Goal: Task Accomplishment & Management: Complete application form

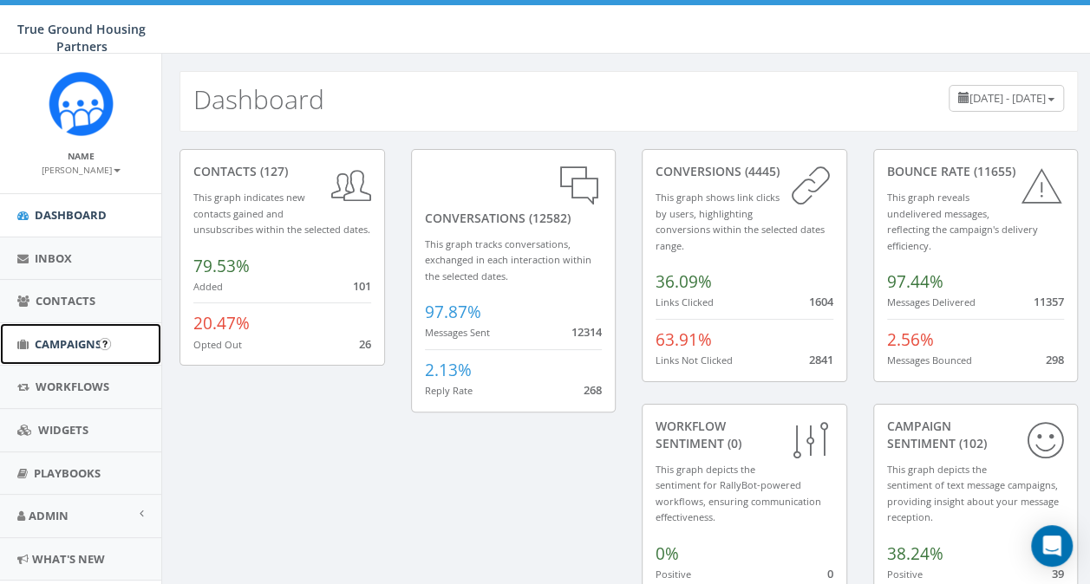
click at [68, 346] on span "Campaigns" at bounding box center [68, 344] width 67 height 16
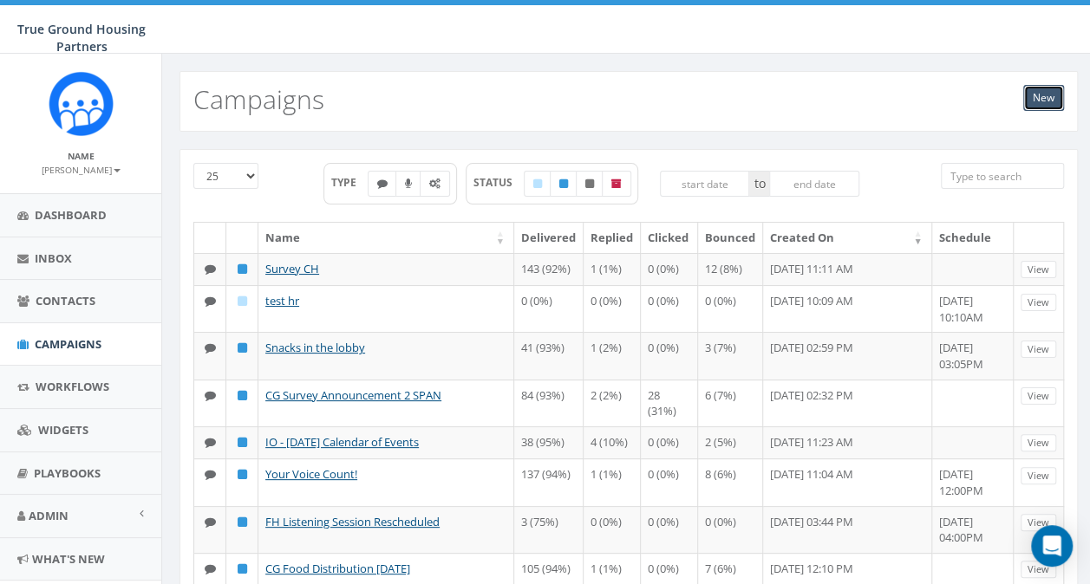
click at [1046, 94] on link "New" at bounding box center [1043, 98] width 41 height 26
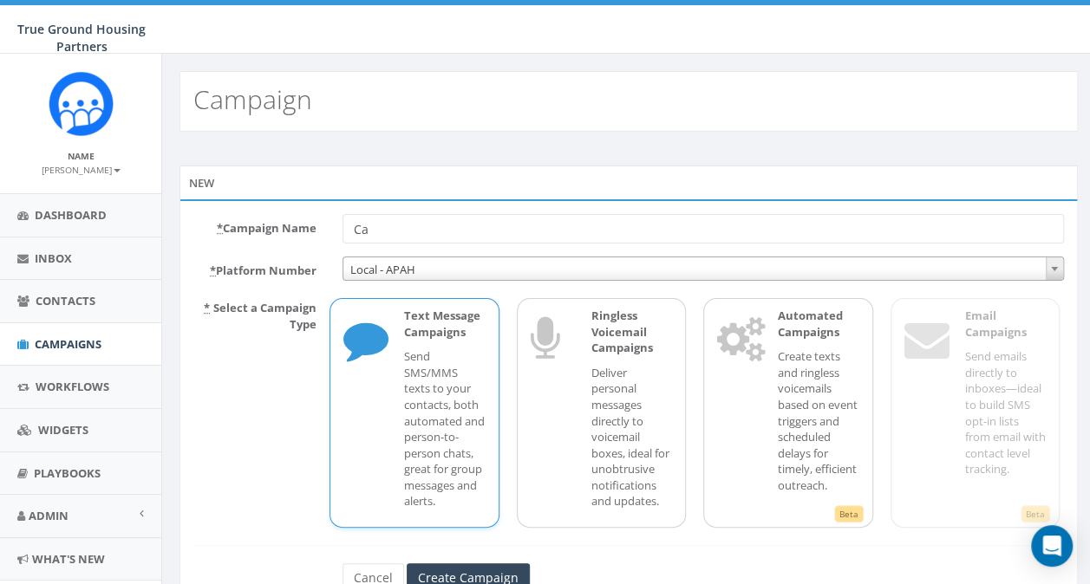
type input "C"
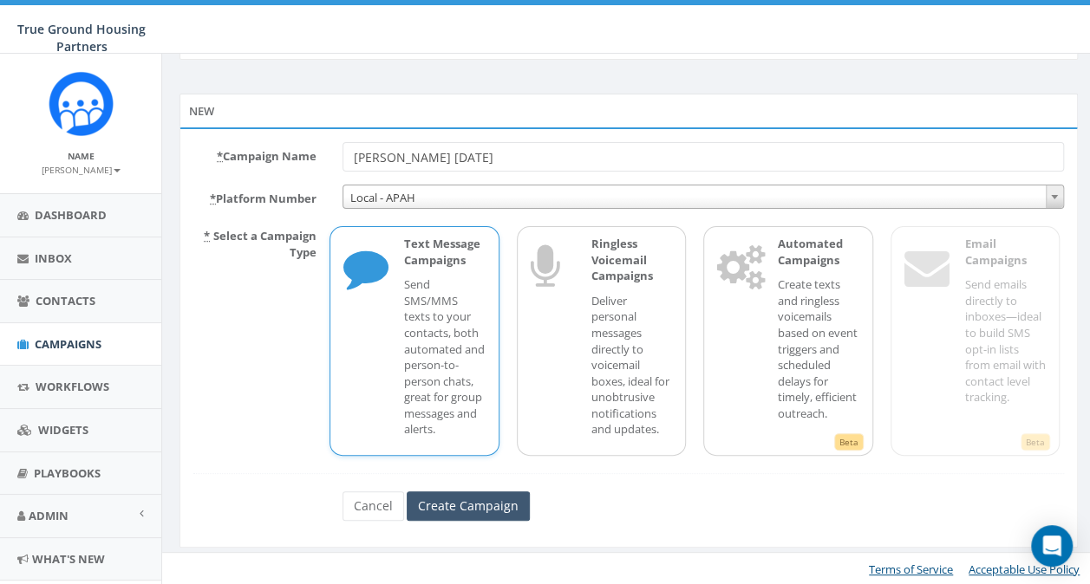
type input "[PERSON_NAME] [DATE]"
click at [461, 503] on input "Create Campaign" at bounding box center [468, 506] width 123 height 29
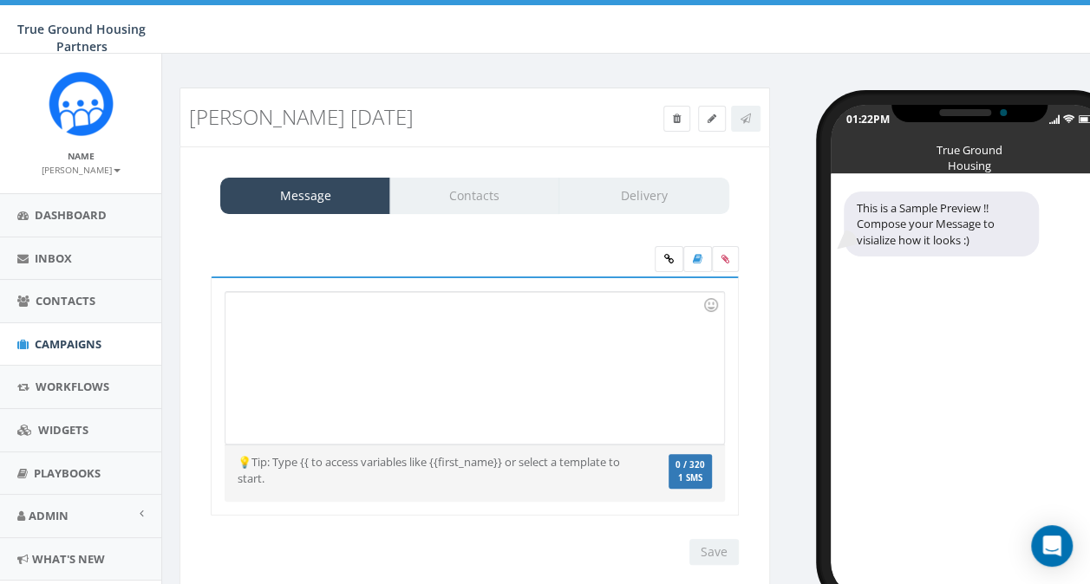
click at [246, 313] on div at bounding box center [474, 368] width 498 height 152
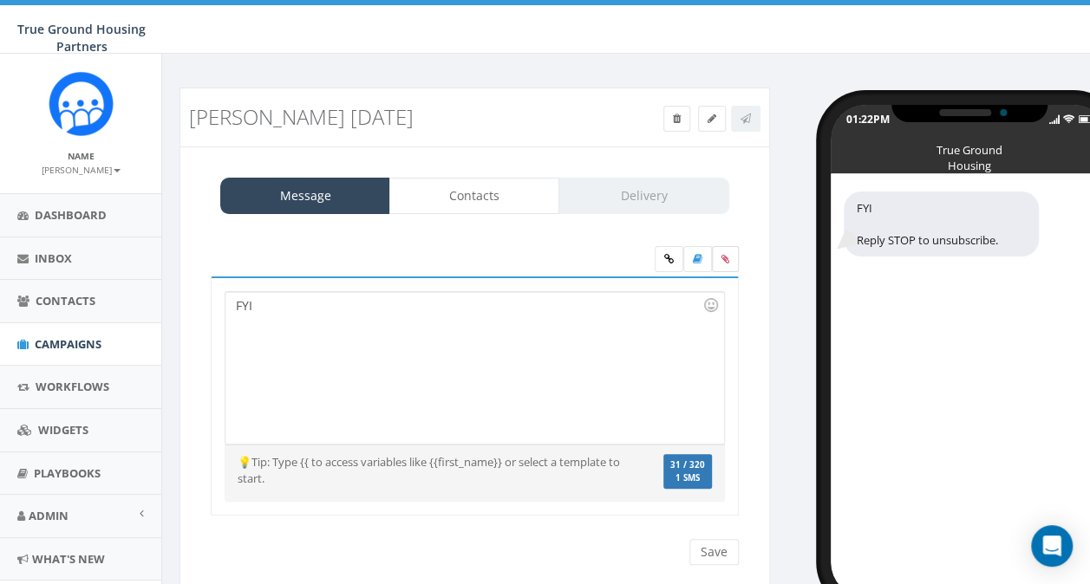
click at [731, 264] on label at bounding box center [725, 259] width 27 height 26
click at [0, 0] on input "file" at bounding box center [0, 0] width 0 height 0
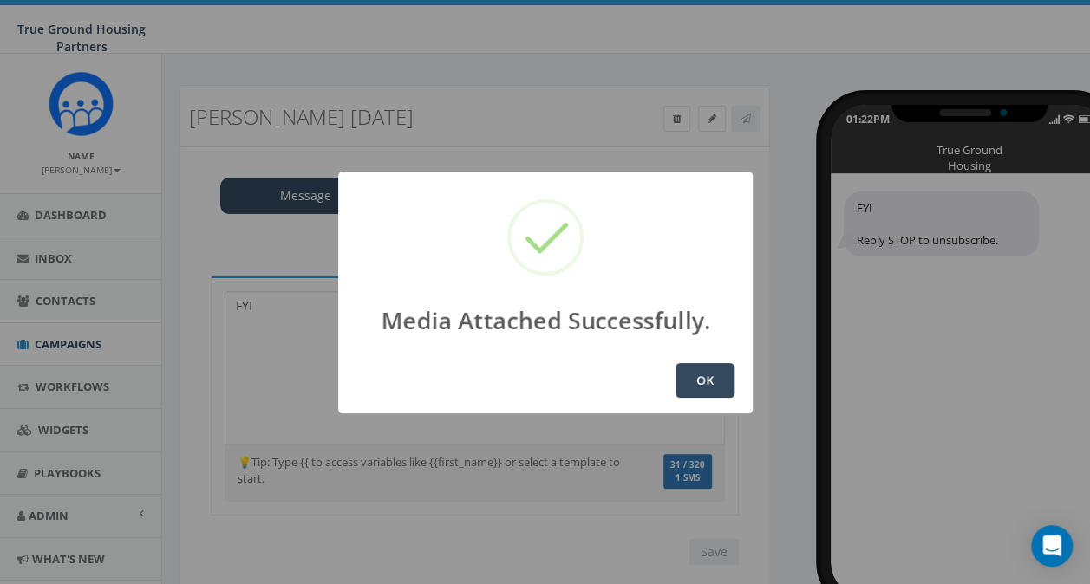
click at [707, 381] on button "OK" at bounding box center [704, 380] width 59 height 35
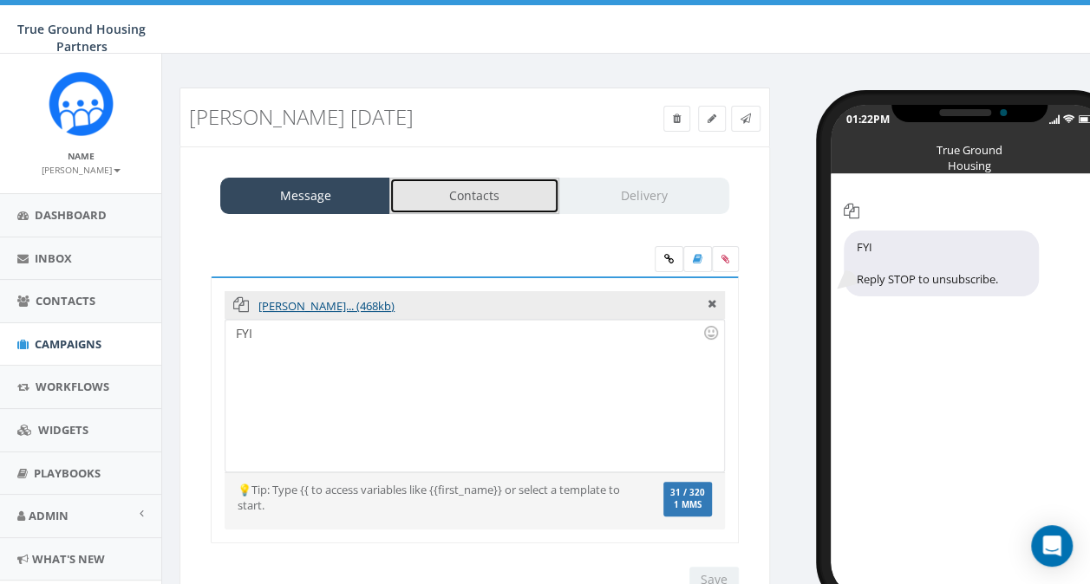
click at [459, 190] on link "Contacts" at bounding box center [474, 196] width 170 height 36
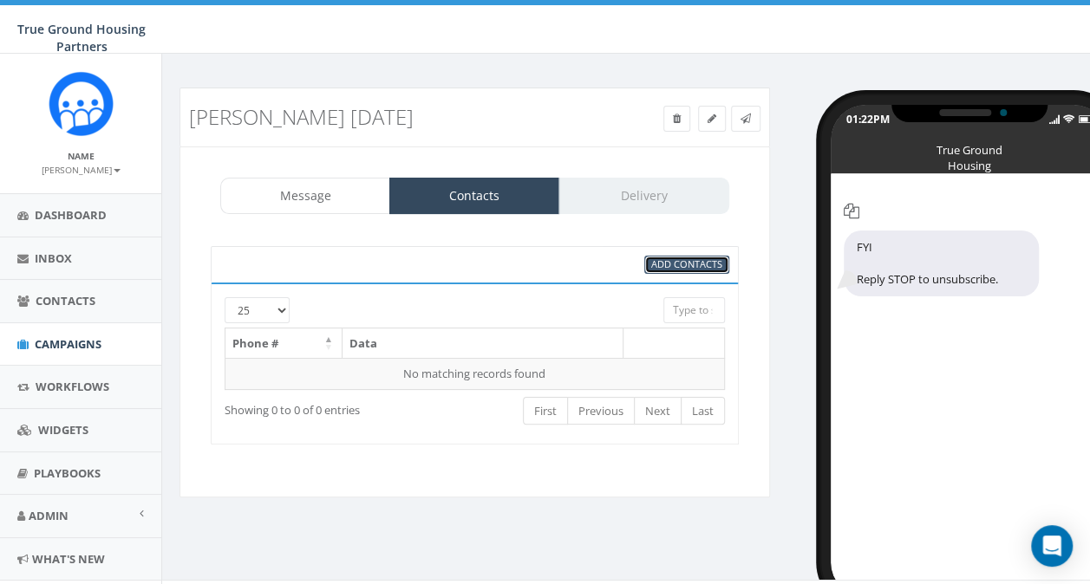
click at [662, 260] on span "Add Contacts" at bounding box center [686, 263] width 71 height 13
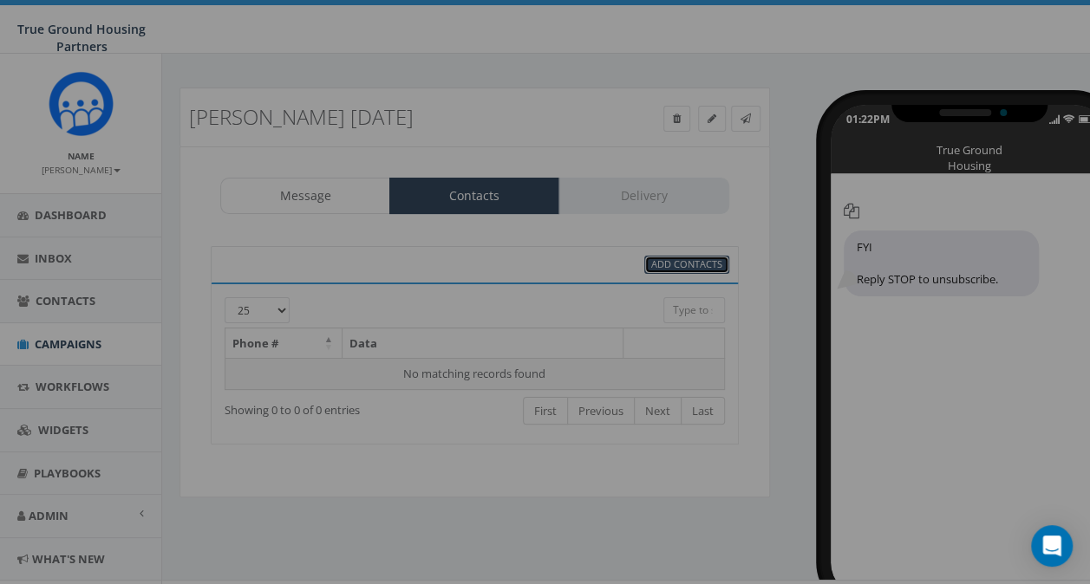
select select
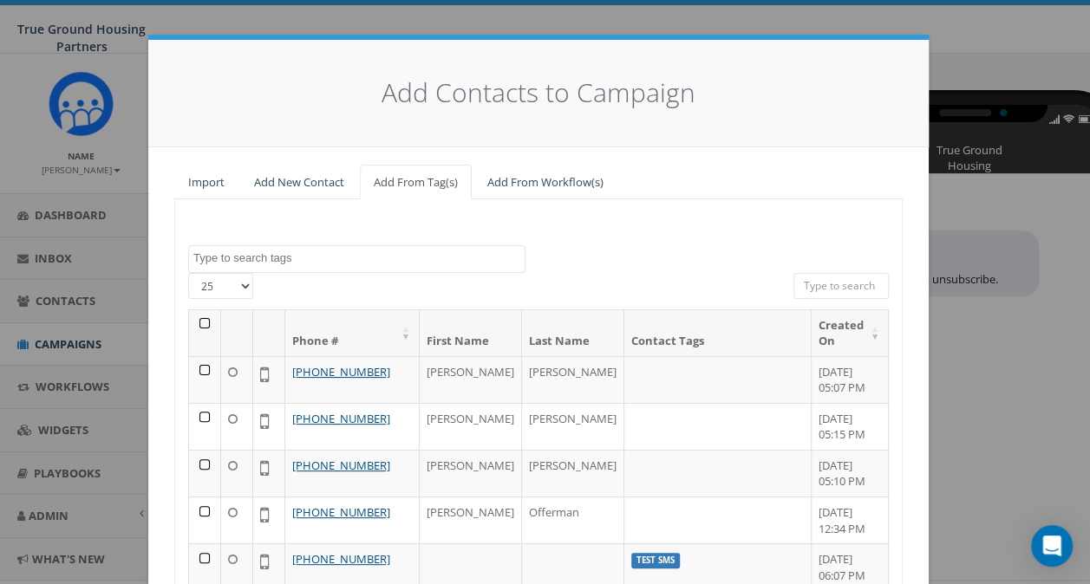
click at [283, 255] on textarea "Search" at bounding box center [358, 259] width 331 height 16
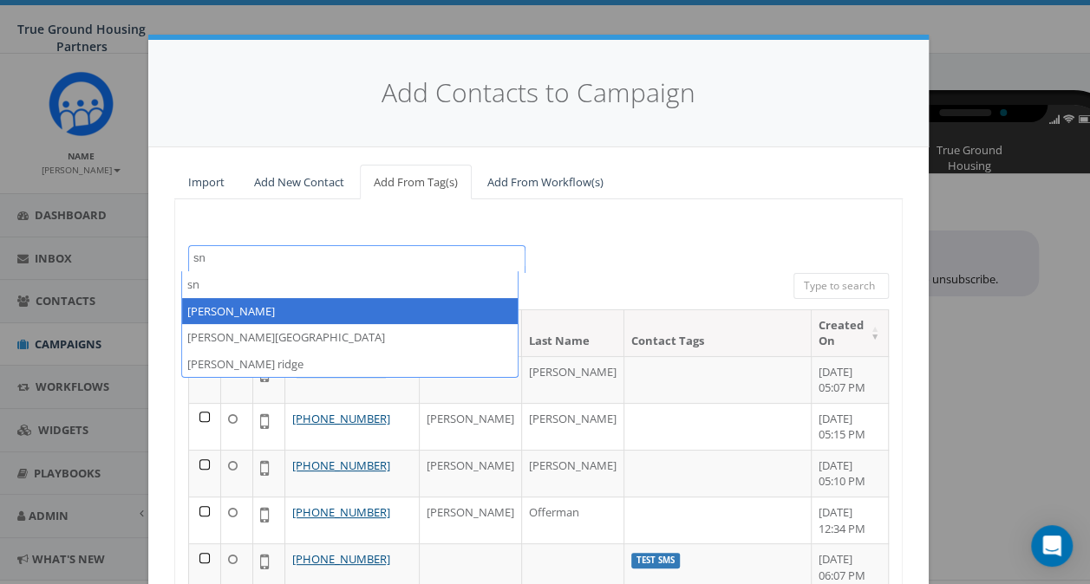
type textarea "sn"
select select "[PERSON_NAME]"
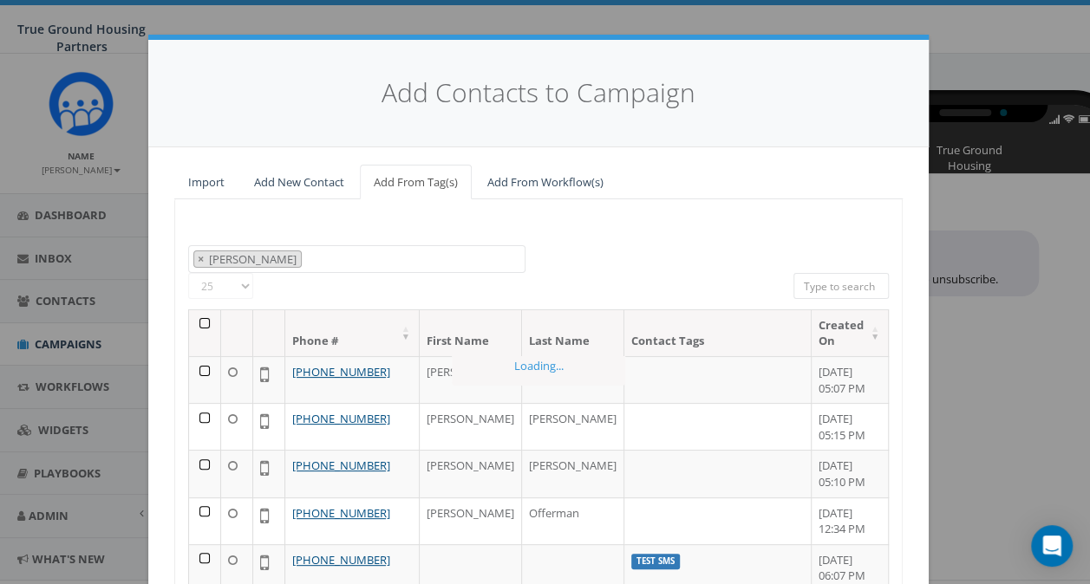
scroll to position [634, 0]
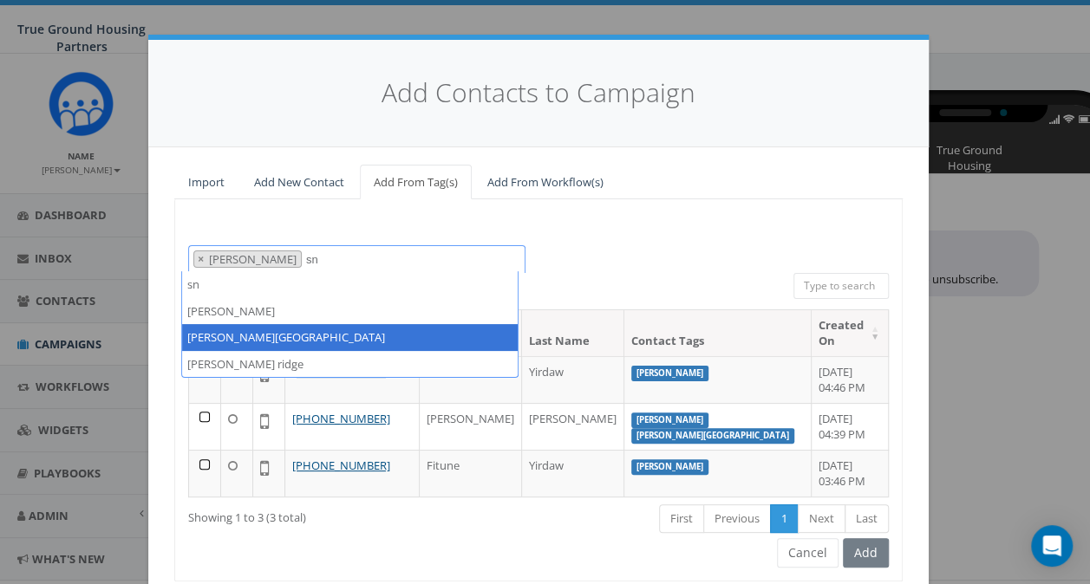
type textarea "sn"
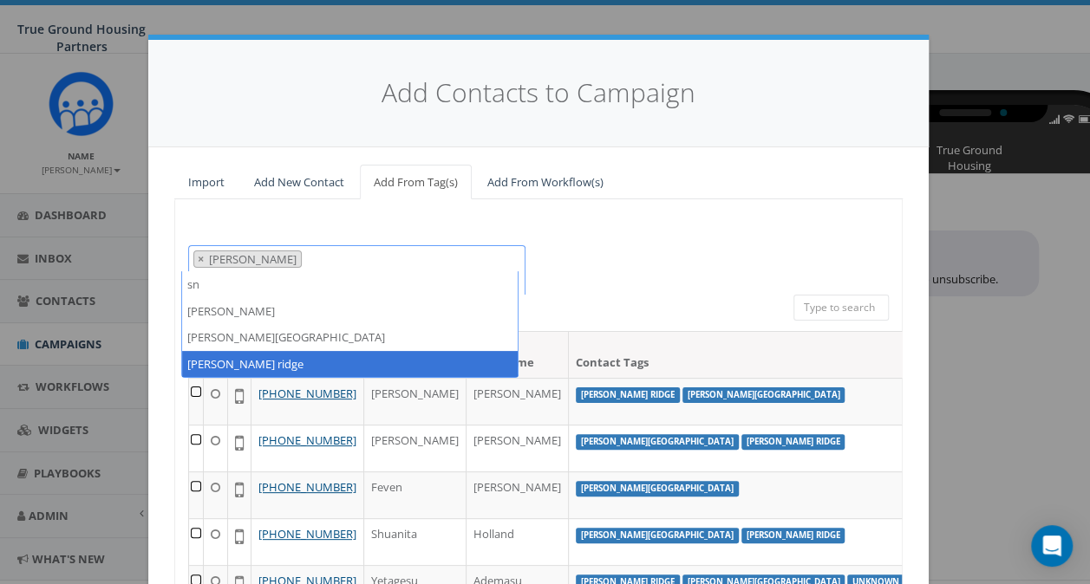
type textarea "sn"
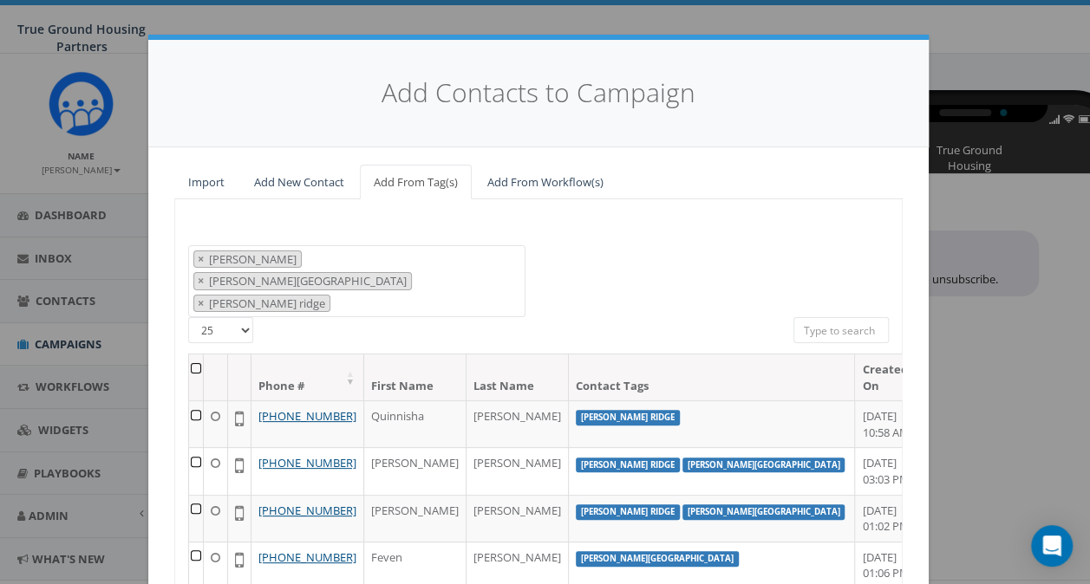
click at [239, 317] on select "25 50 100" at bounding box center [220, 330] width 65 height 26
select select "100"
click at [188, 317] on select "25 50 100" at bounding box center [220, 330] width 65 height 26
click at [189, 355] on th at bounding box center [196, 378] width 15 height 46
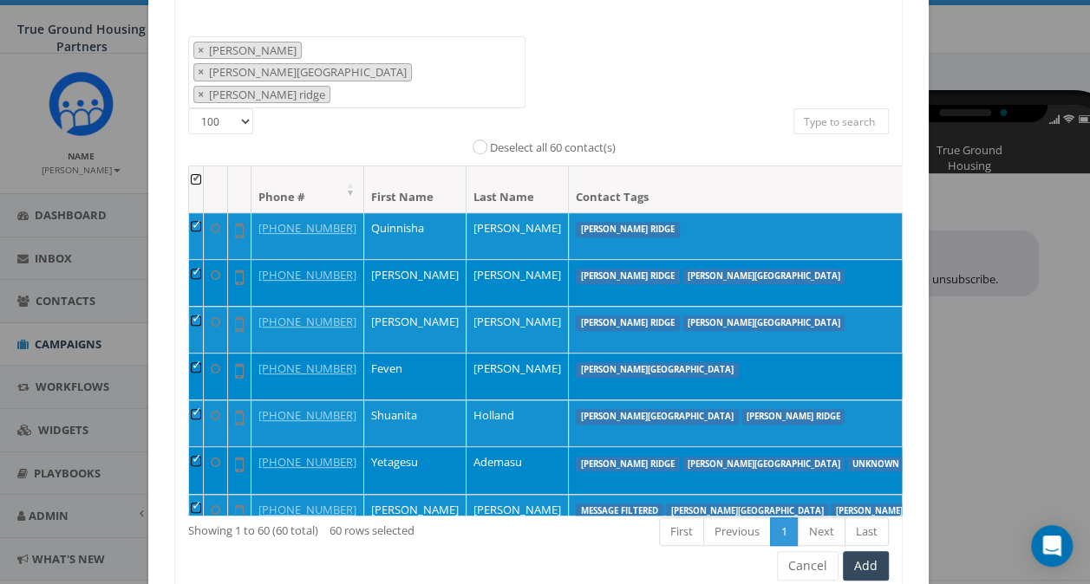
scroll to position [237, 0]
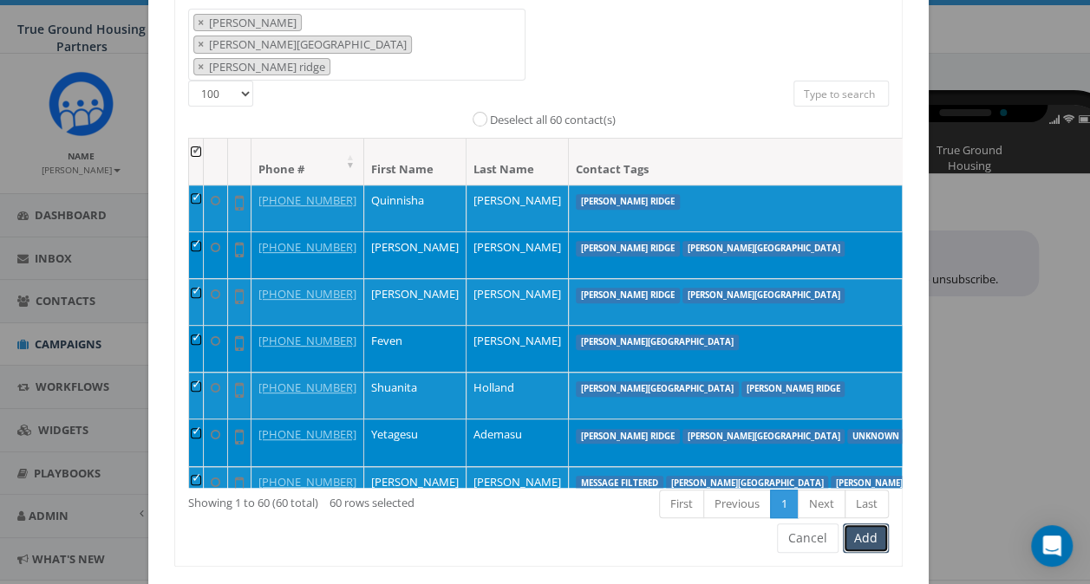
click at [854, 524] on button "Add" at bounding box center [866, 538] width 46 height 29
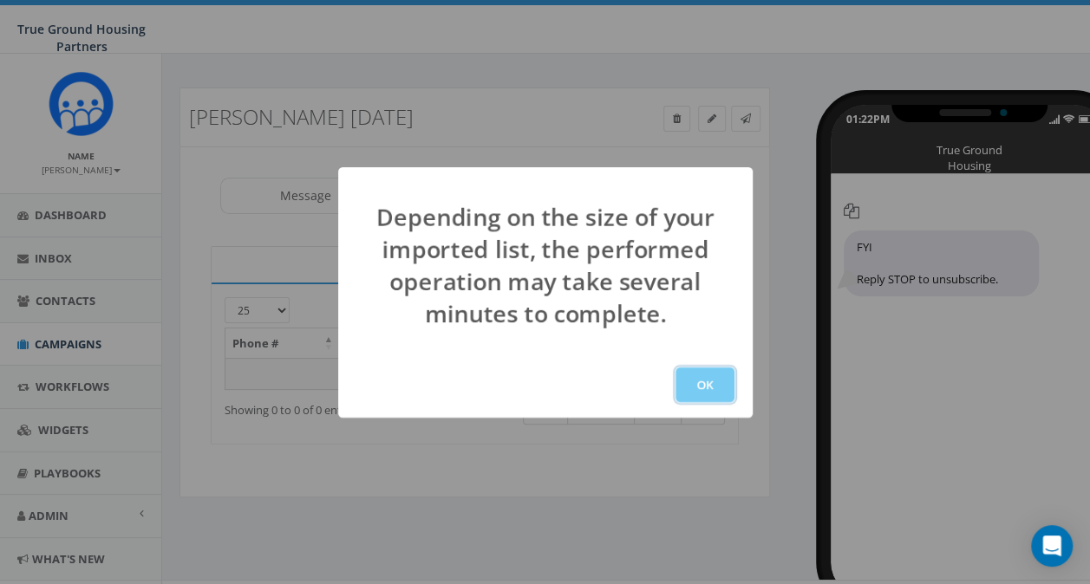
click at [709, 392] on button "OK" at bounding box center [704, 385] width 59 height 35
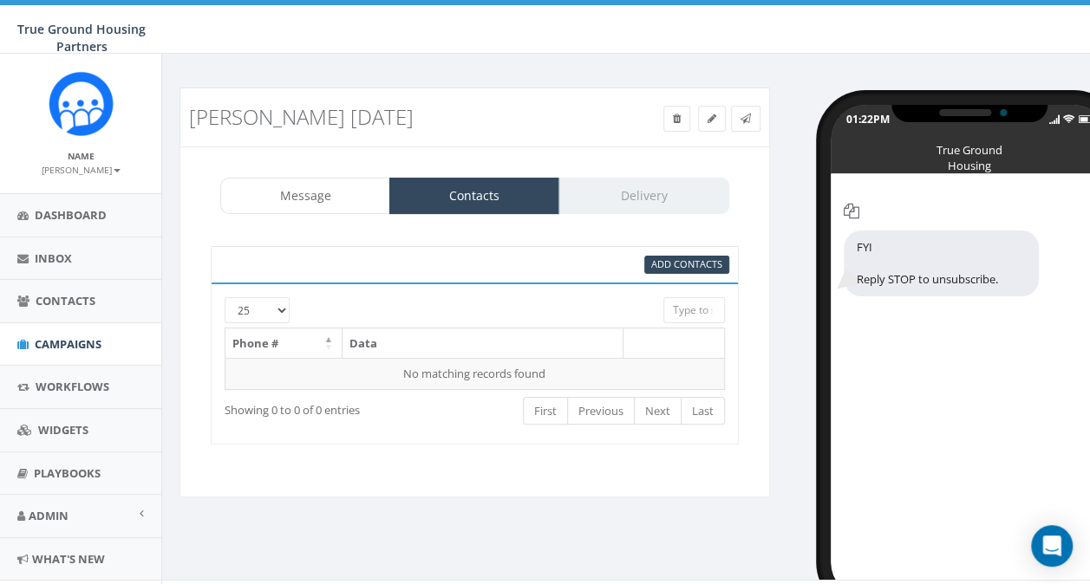
scroll to position [29, 0]
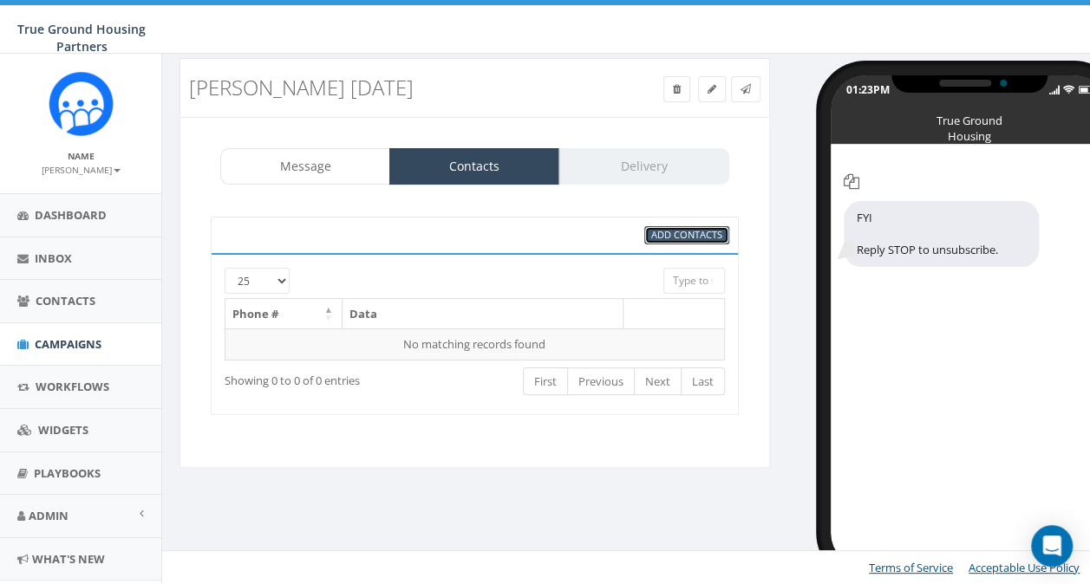
click at [681, 228] on span "Add Contacts" at bounding box center [686, 234] width 71 height 13
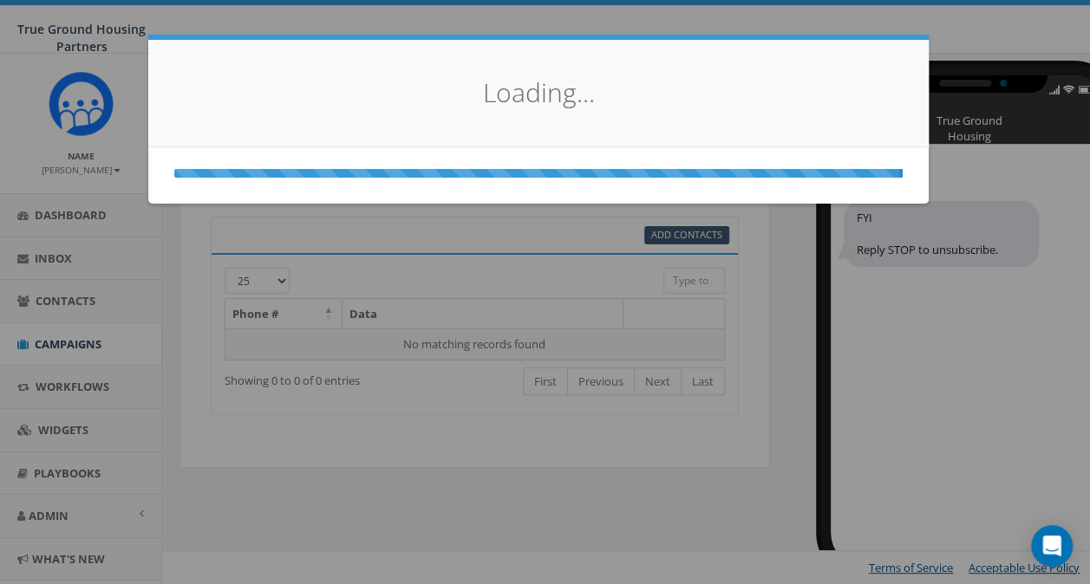
select select
select select "100"
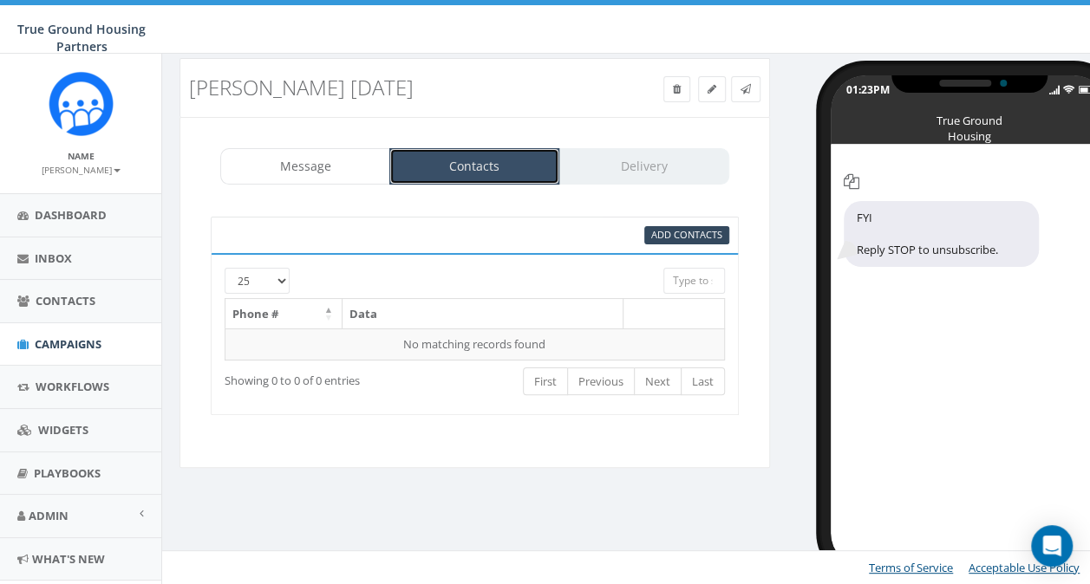
click at [474, 170] on link "Contacts" at bounding box center [474, 166] width 170 height 36
click at [713, 232] on span "Add Contacts" at bounding box center [686, 234] width 71 height 13
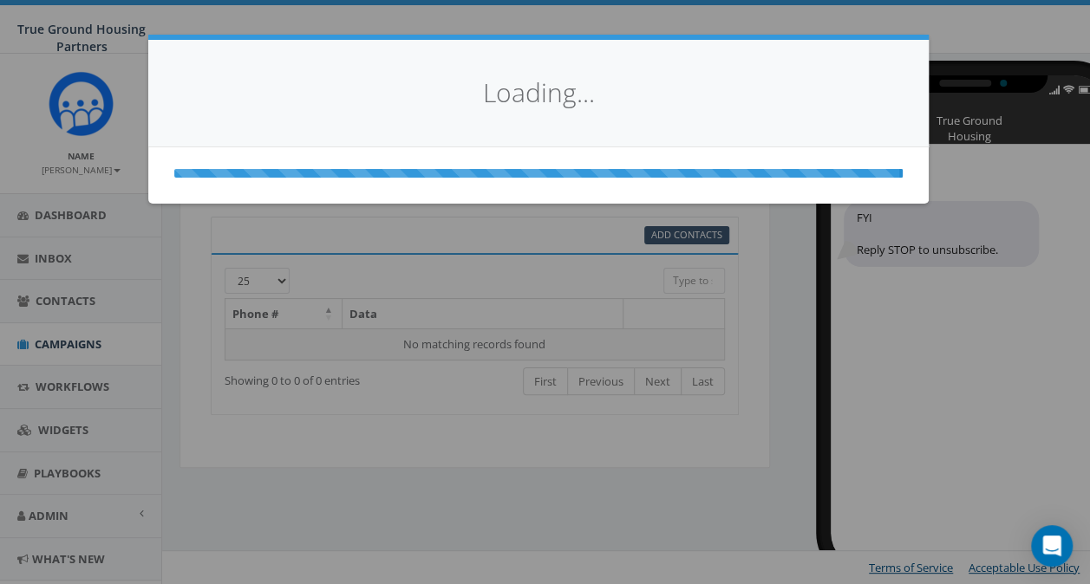
select select
select select "100"
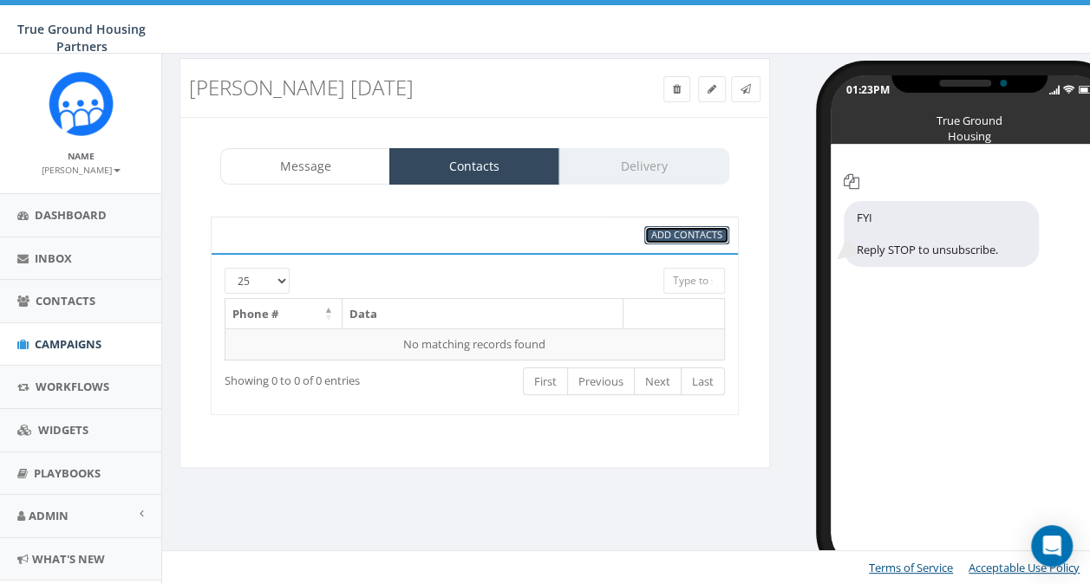
click at [713, 233] on span "Add Contacts" at bounding box center [686, 234] width 71 height 13
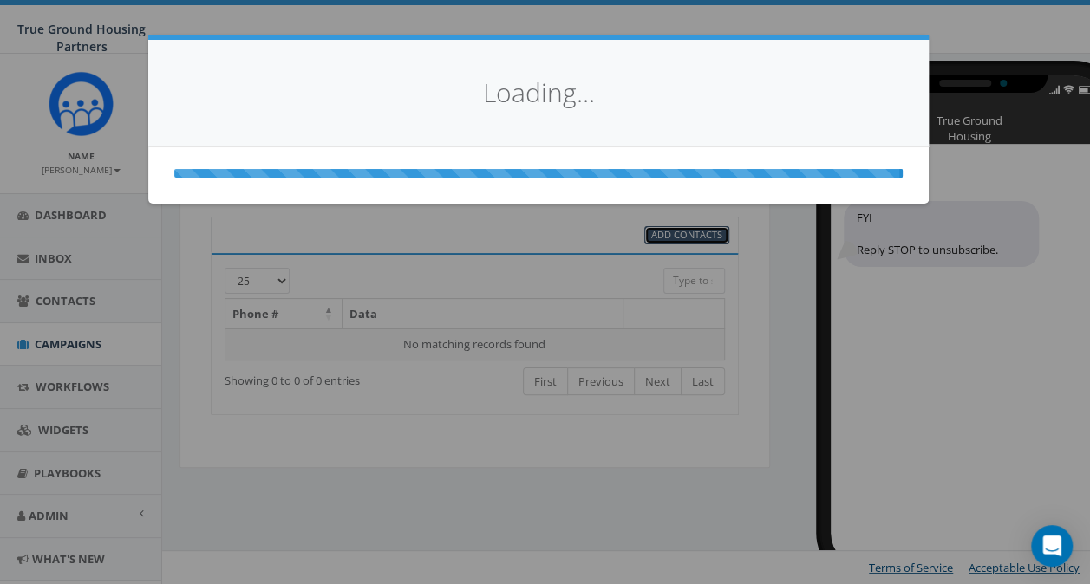
select select
select select "100"
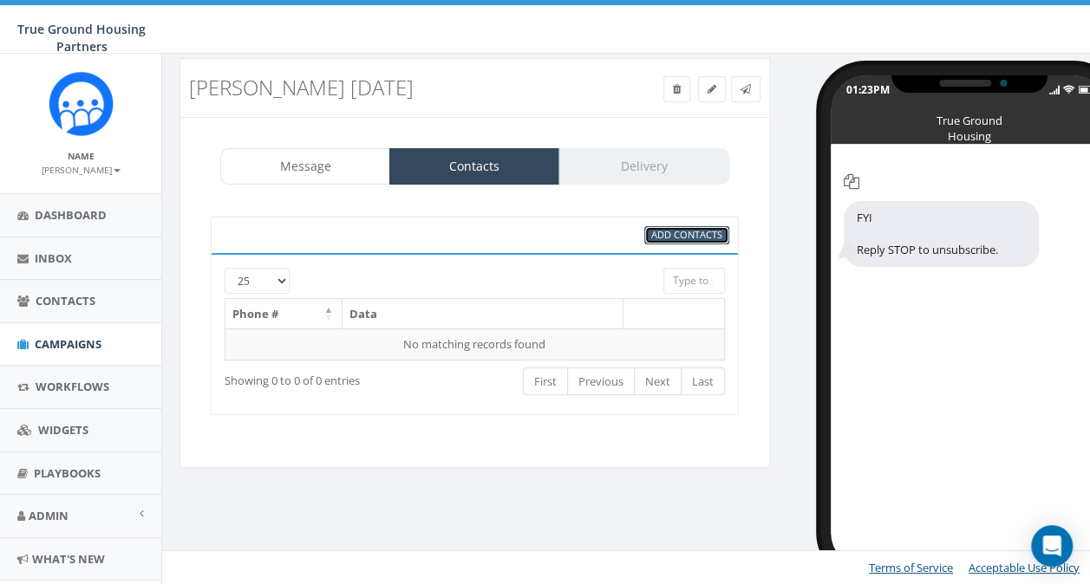
click at [713, 233] on span "Add Contacts" at bounding box center [686, 234] width 71 height 13
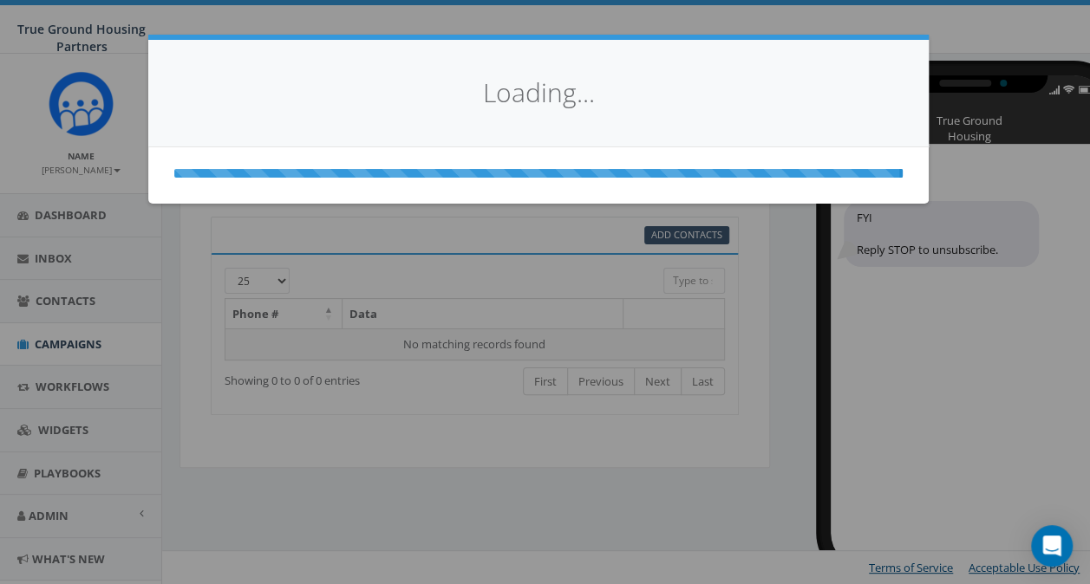
select select
select select "100"
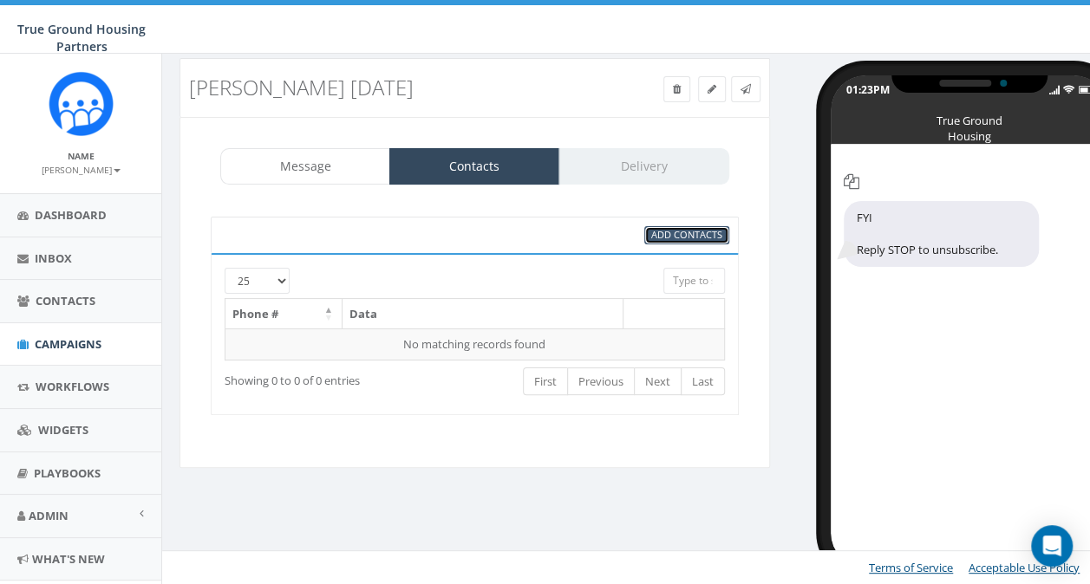
click at [687, 235] on span "Add Contacts" at bounding box center [686, 234] width 71 height 13
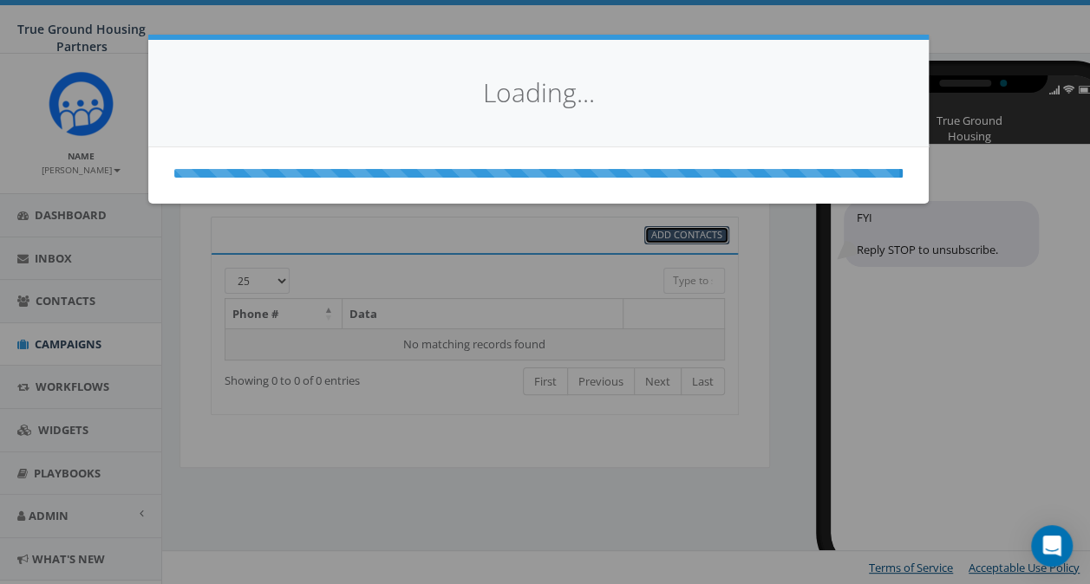
select select
select select "100"
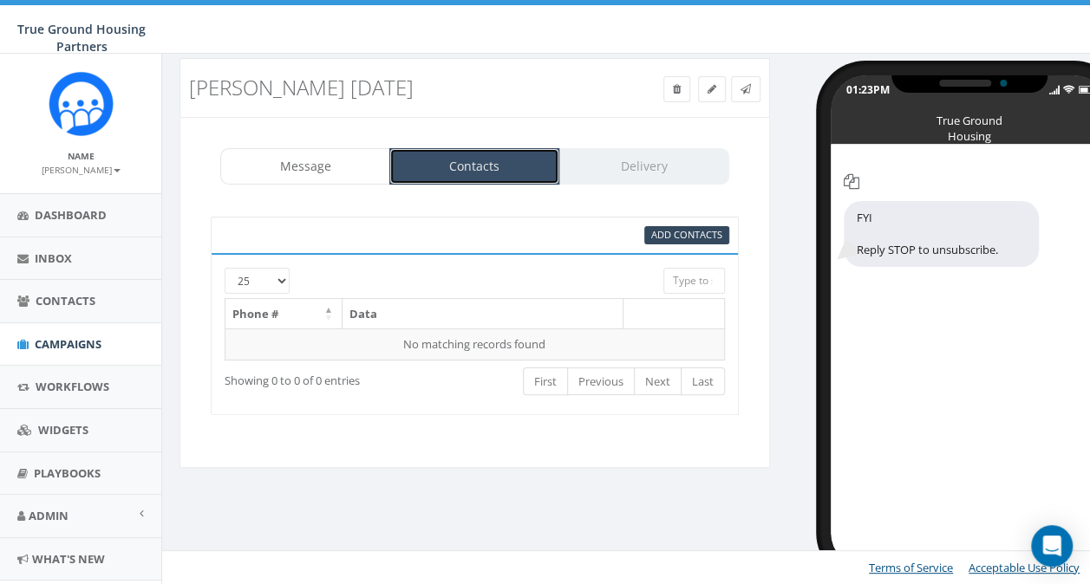
click at [498, 171] on link "Contacts" at bounding box center [474, 166] width 170 height 36
click at [667, 232] on span "Add Contacts" at bounding box center [686, 234] width 71 height 13
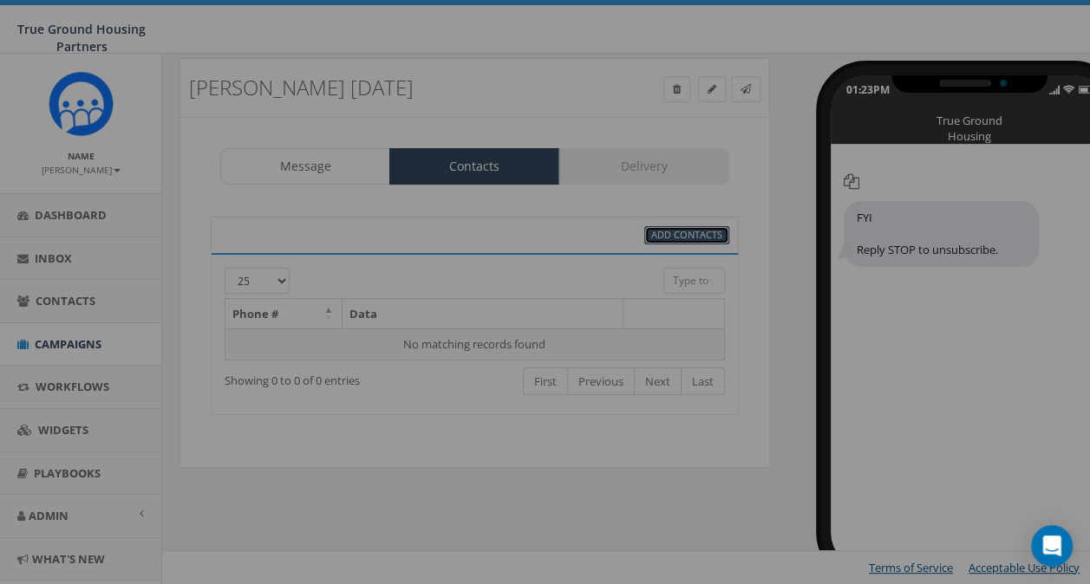
select select
select select "100"
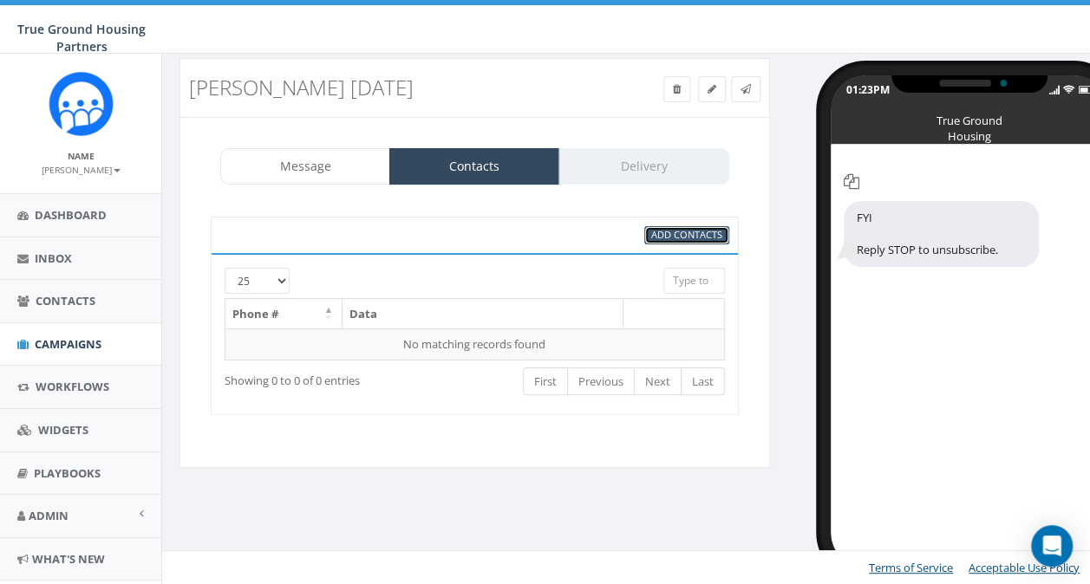
click at [683, 233] on span "Add Contacts" at bounding box center [686, 234] width 71 height 13
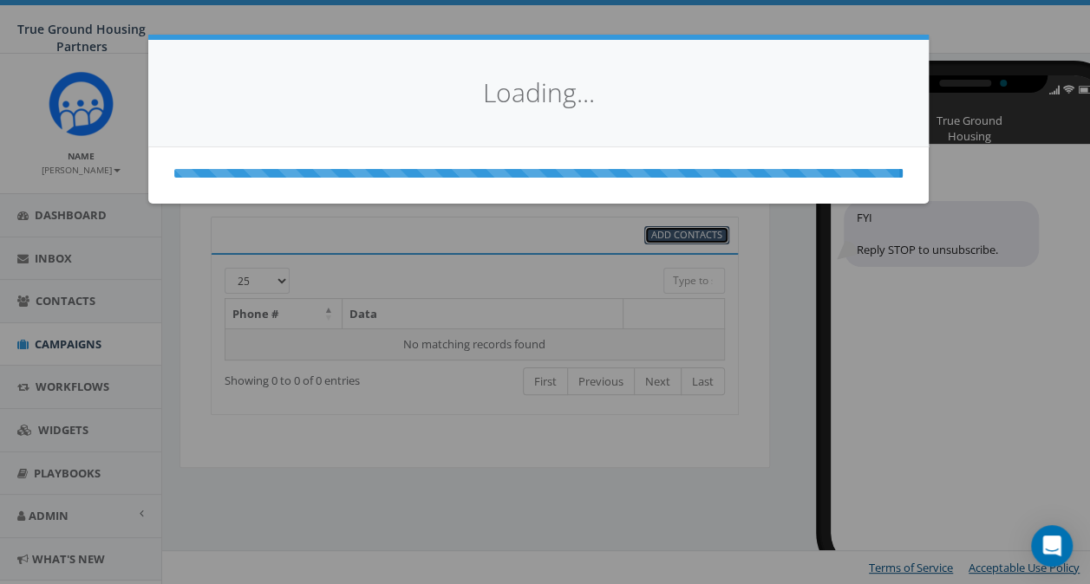
select select
select select "100"
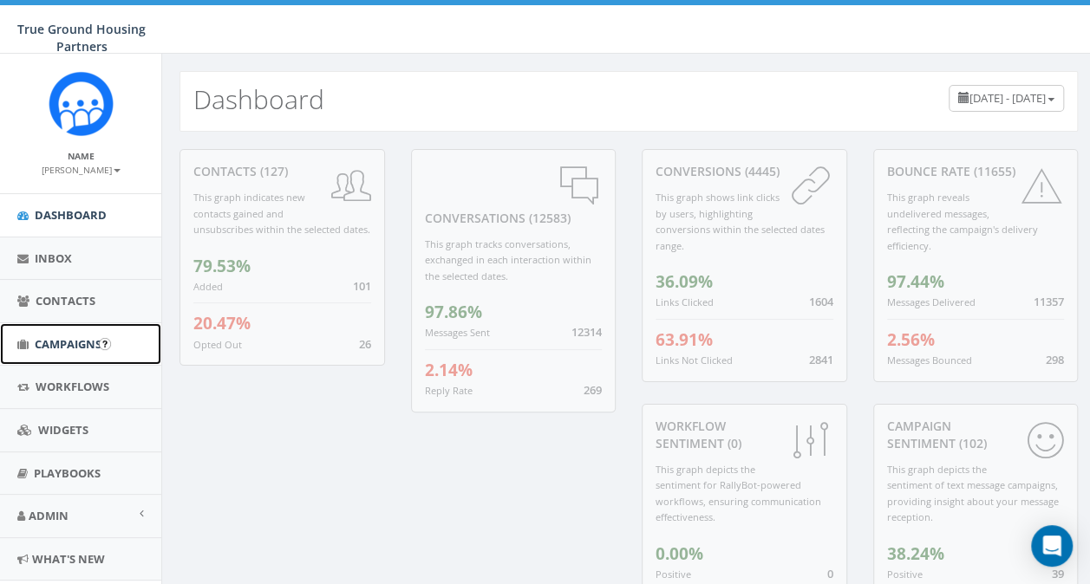
click at [76, 350] on span "Campaigns" at bounding box center [68, 344] width 67 height 16
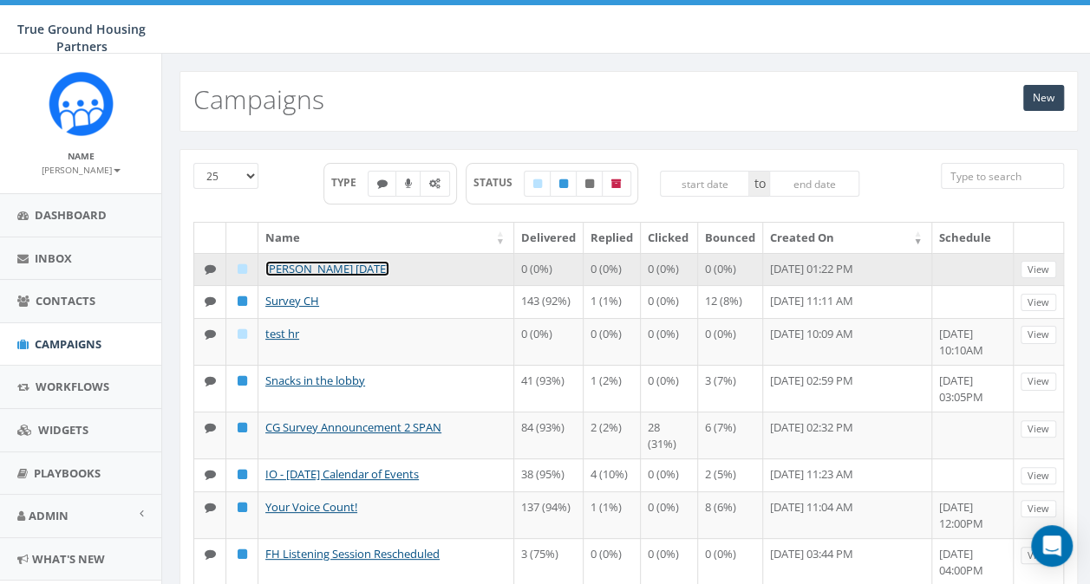
click at [303, 264] on link "[PERSON_NAME] [DATE]" at bounding box center [327, 269] width 124 height 16
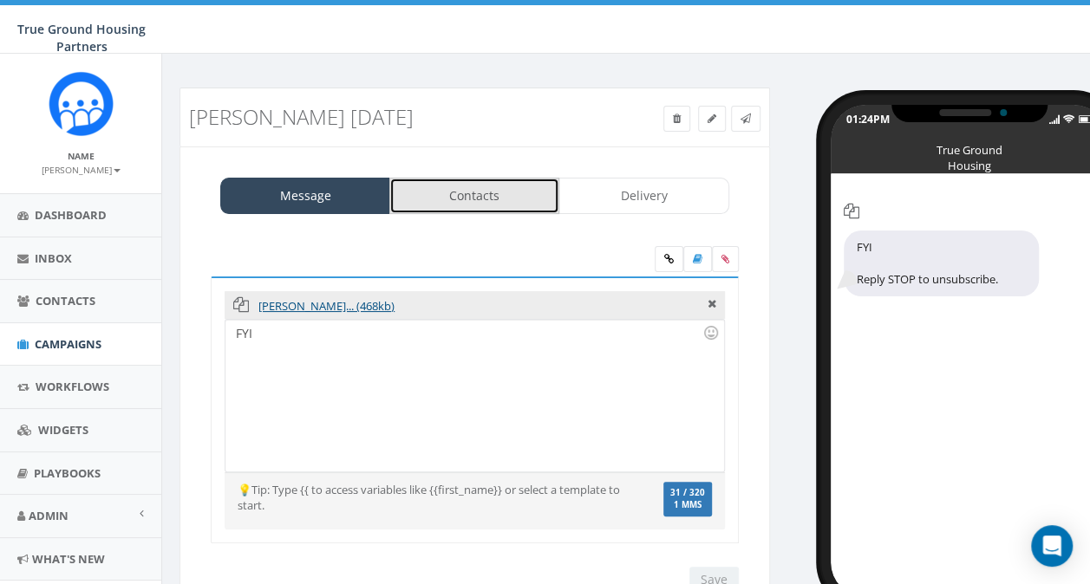
click at [477, 192] on link "Contacts" at bounding box center [474, 196] width 170 height 36
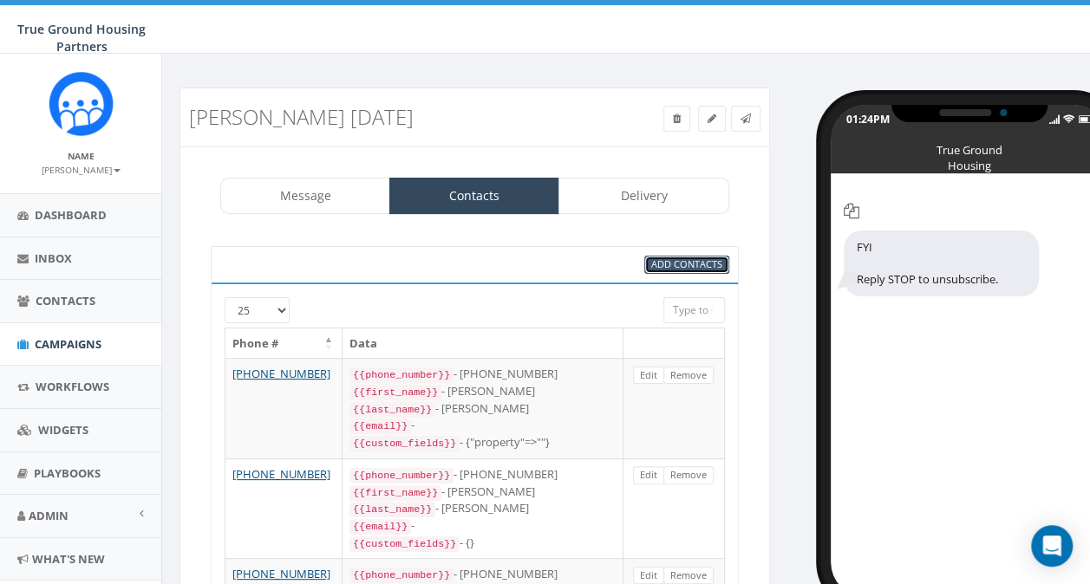
click at [700, 262] on span "Add Contacts" at bounding box center [686, 263] width 71 height 13
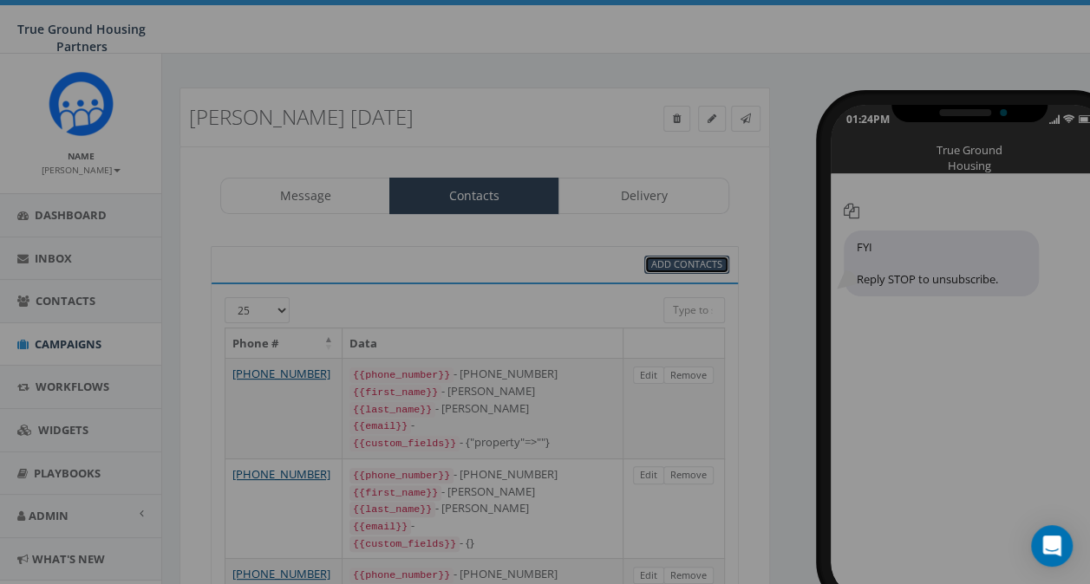
select select
select select "100"
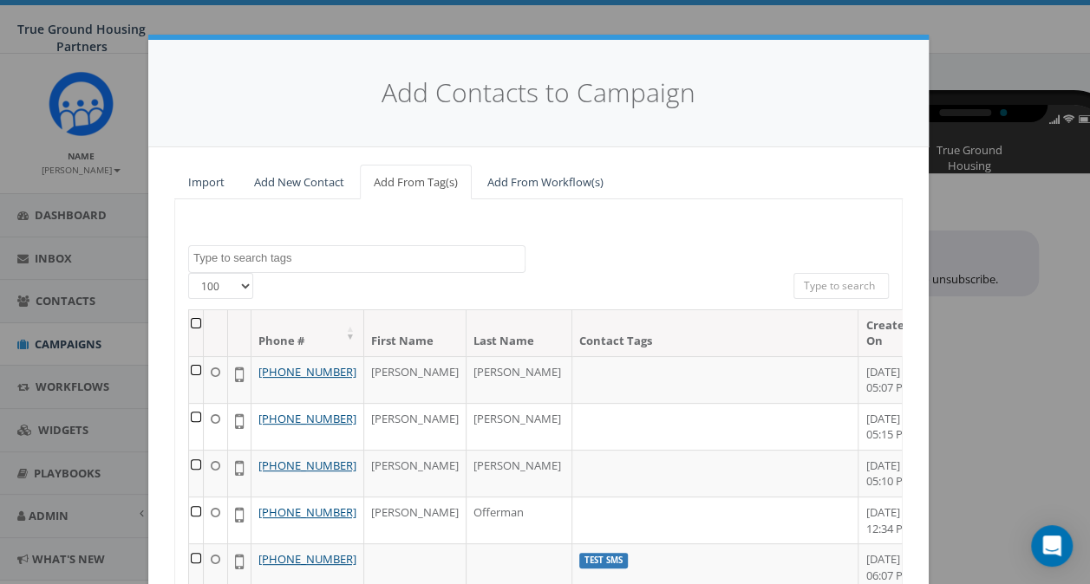
click at [196, 322] on th at bounding box center [196, 333] width 15 height 46
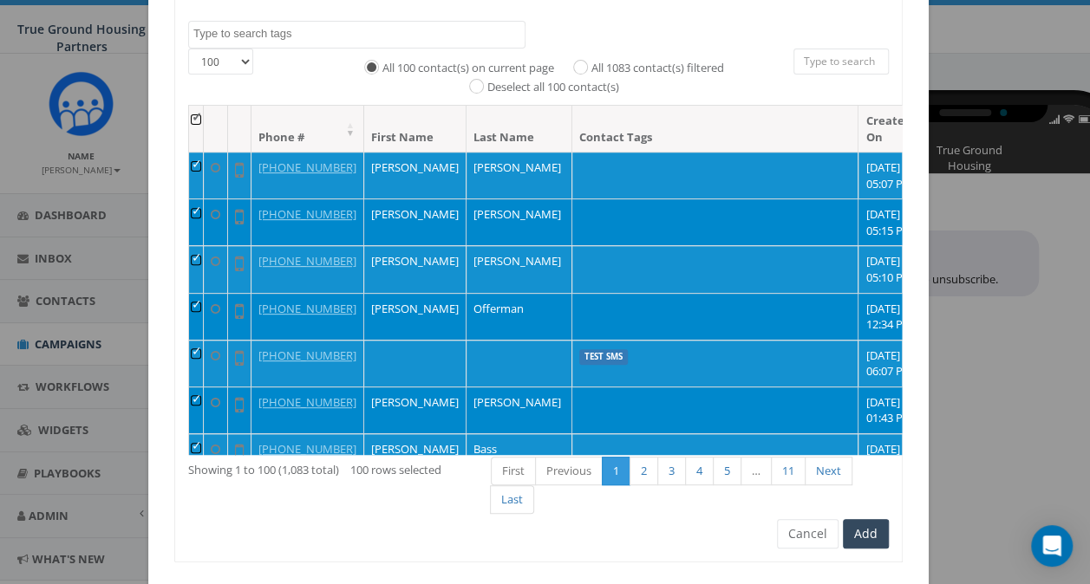
scroll to position [264, 0]
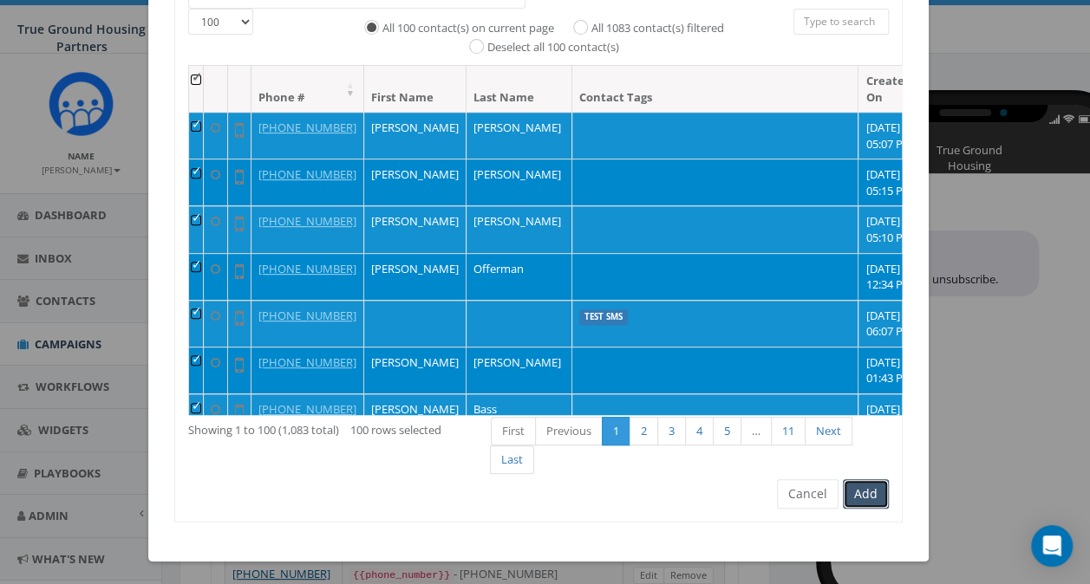
click at [865, 499] on button "Add" at bounding box center [866, 493] width 46 height 29
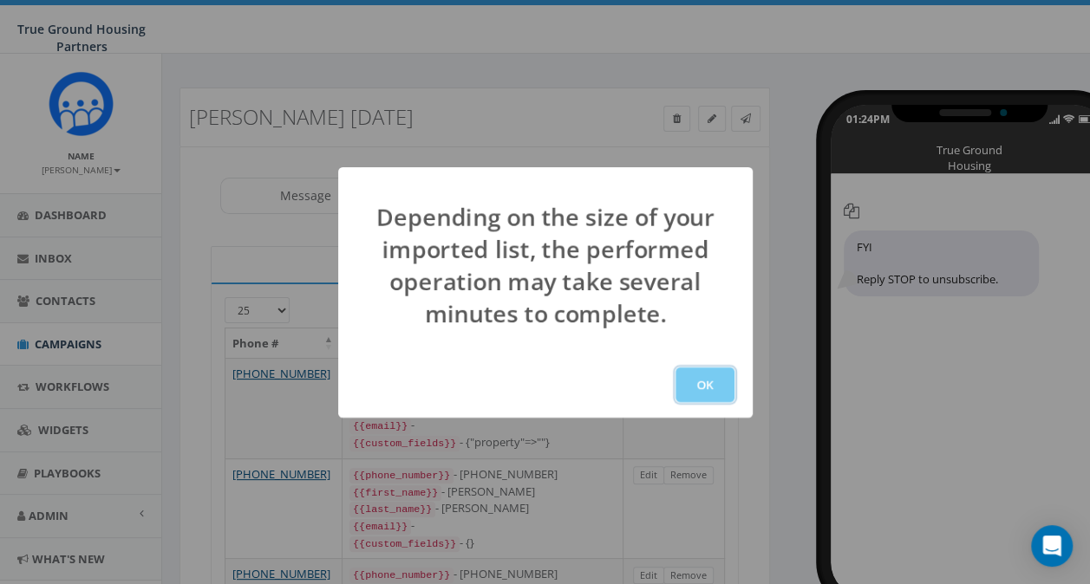
click at [707, 394] on button "OK" at bounding box center [704, 385] width 59 height 35
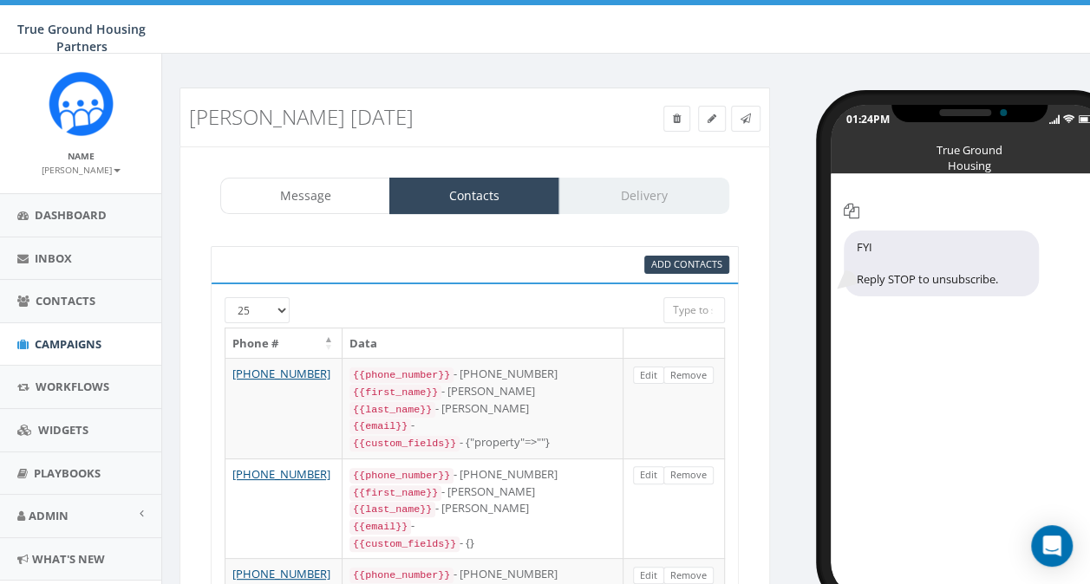
click at [654, 198] on div "Message Contacts Delivery" at bounding box center [474, 196] width 509 height 36
click at [678, 269] on span "Add Contacts" at bounding box center [686, 263] width 71 height 13
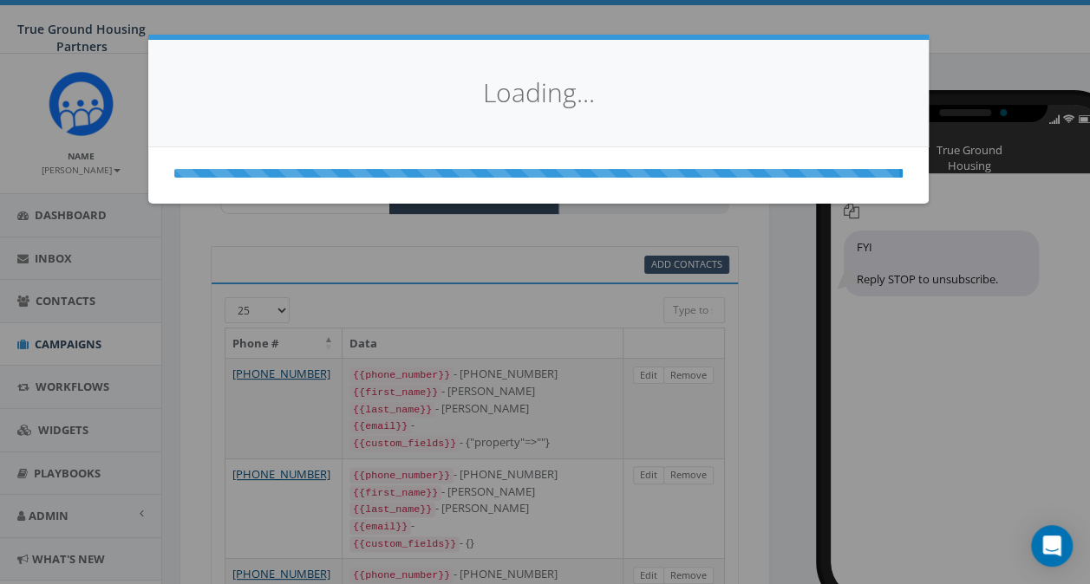
select select
select select "100"
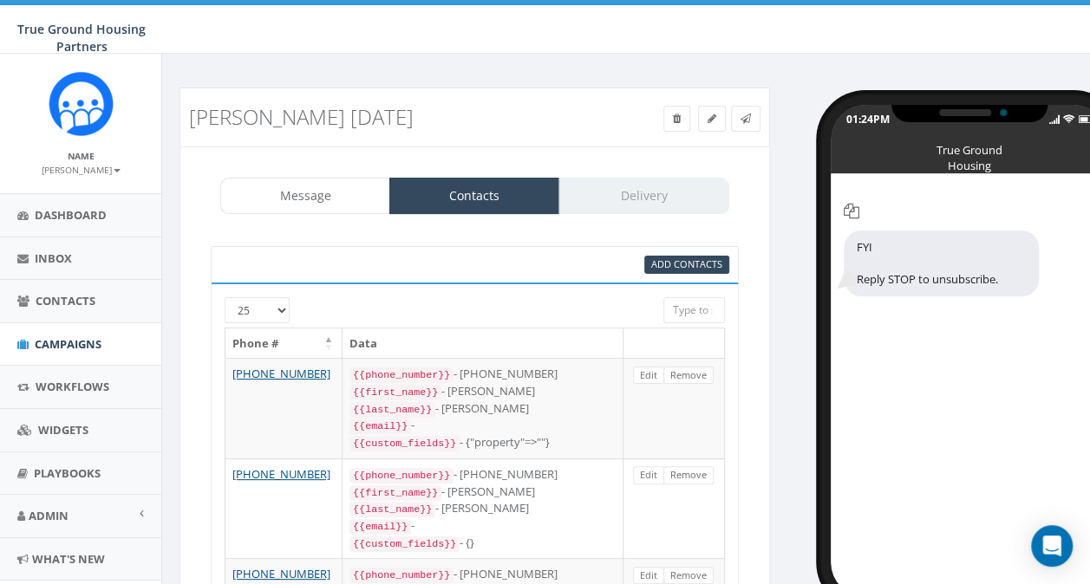
click at [640, 200] on div "Message Contacts Delivery" at bounding box center [474, 196] width 509 height 36
click at [666, 263] on span "Add Contacts" at bounding box center [686, 263] width 71 height 13
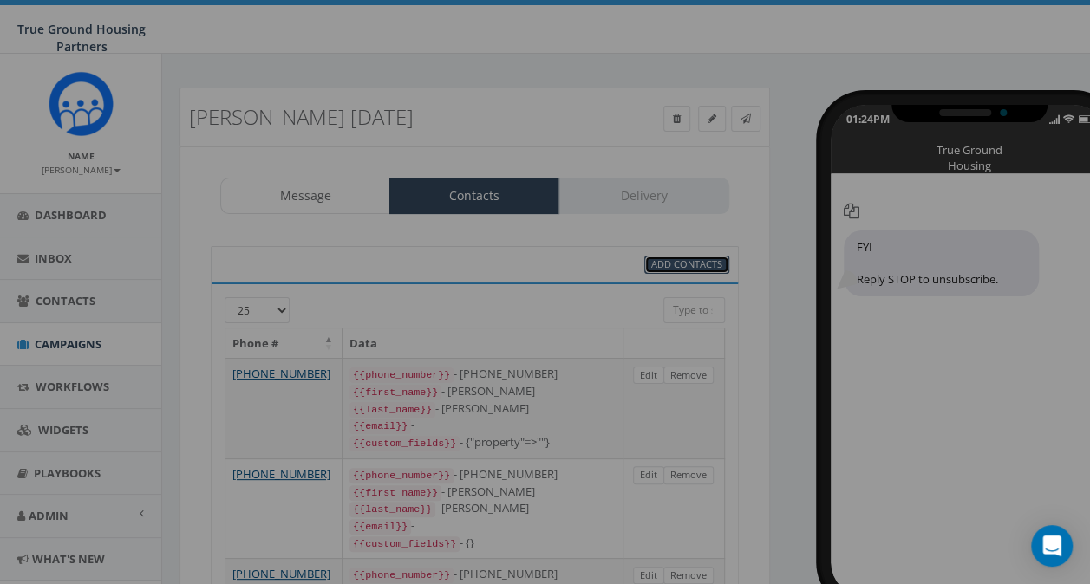
select select
select select "100"
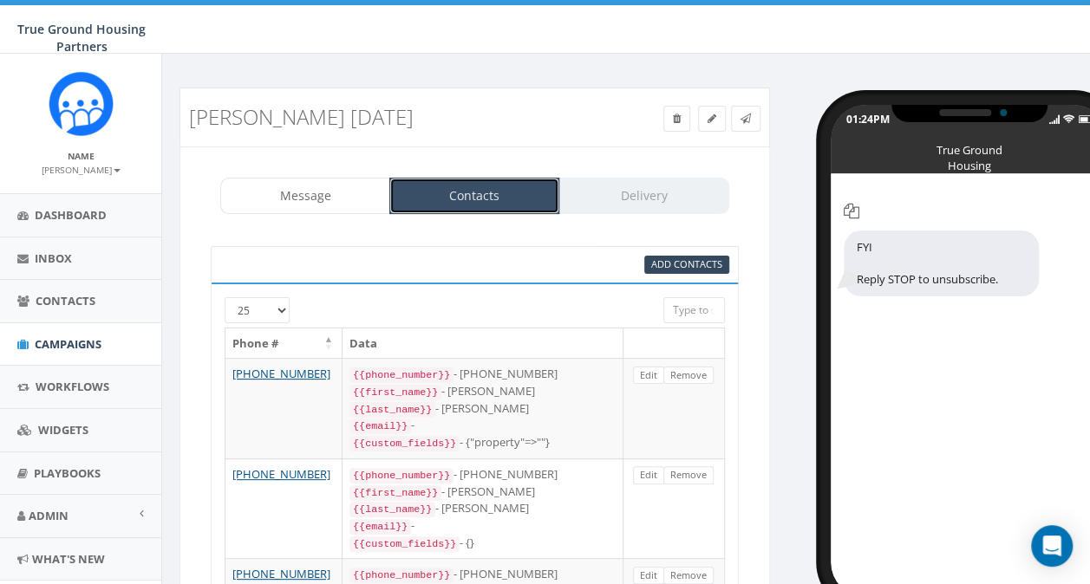
click at [499, 201] on link "Contacts" at bounding box center [474, 196] width 170 height 36
click at [670, 258] on span "Add Contacts" at bounding box center [686, 263] width 71 height 13
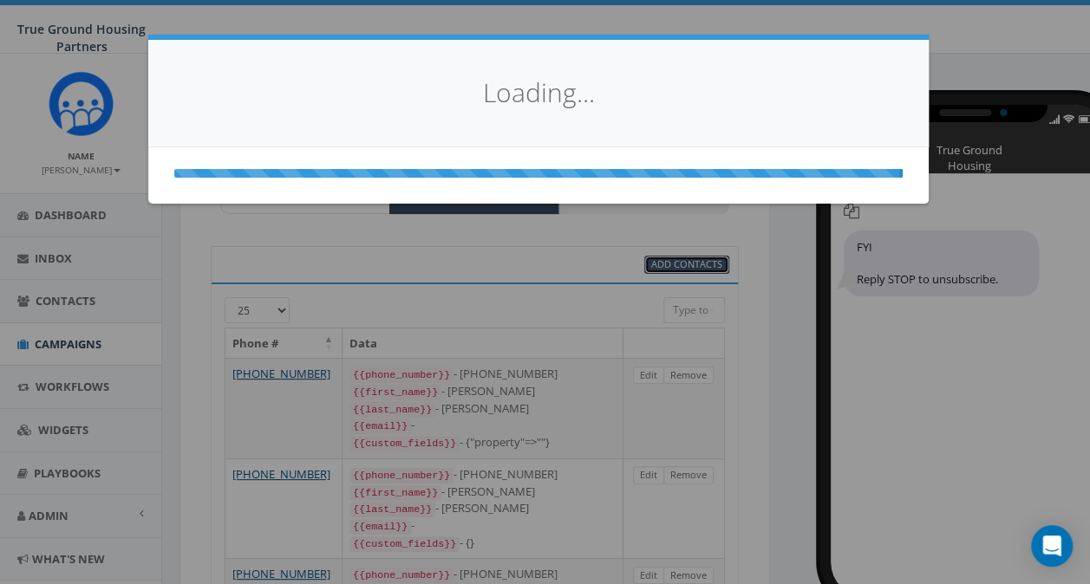
select select
select select "100"
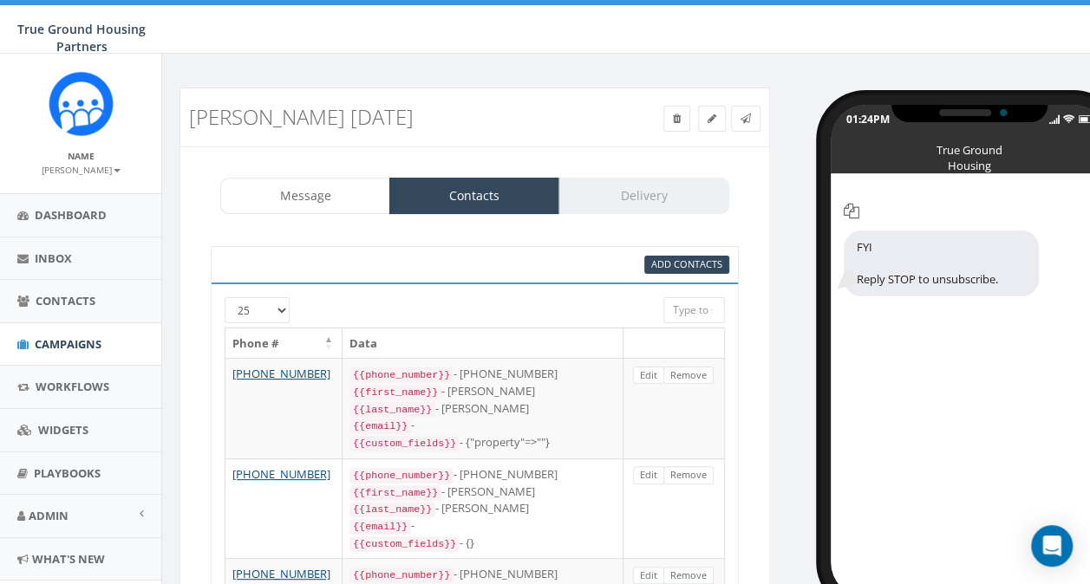
click at [621, 192] on div "Message Contacts Delivery" at bounding box center [474, 196] width 509 height 36
click at [504, 198] on link "Contacts" at bounding box center [474, 196] width 170 height 36
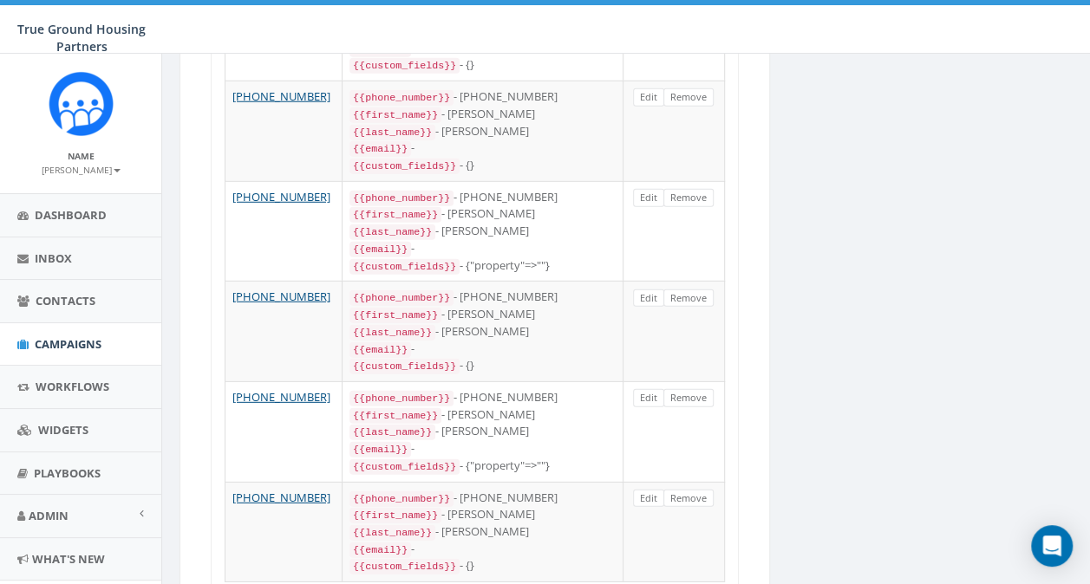
scroll to position [2334, 0]
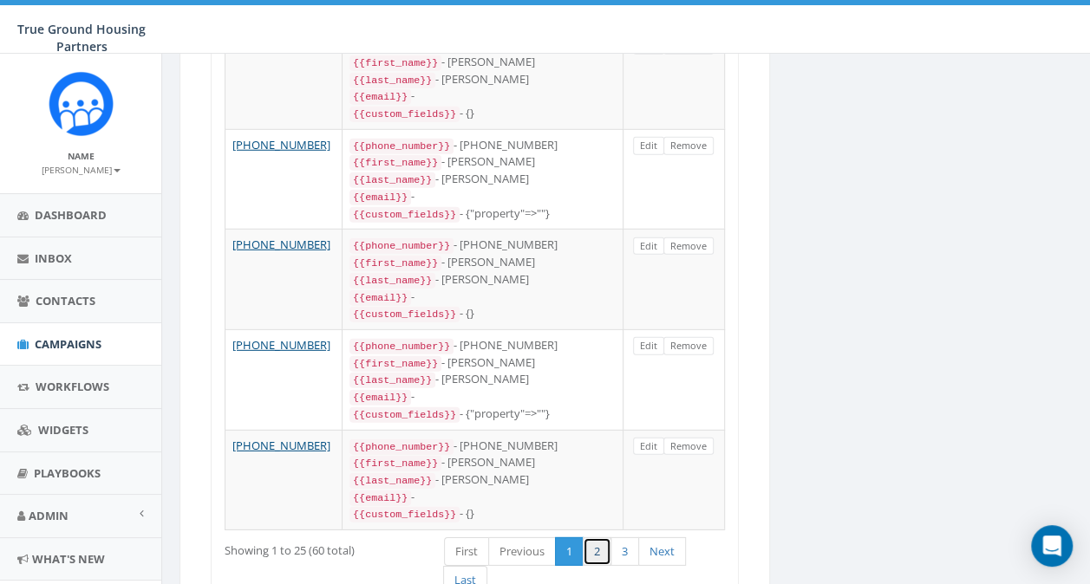
click at [588, 538] on link "2" at bounding box center [597, 552] width 29 height 29
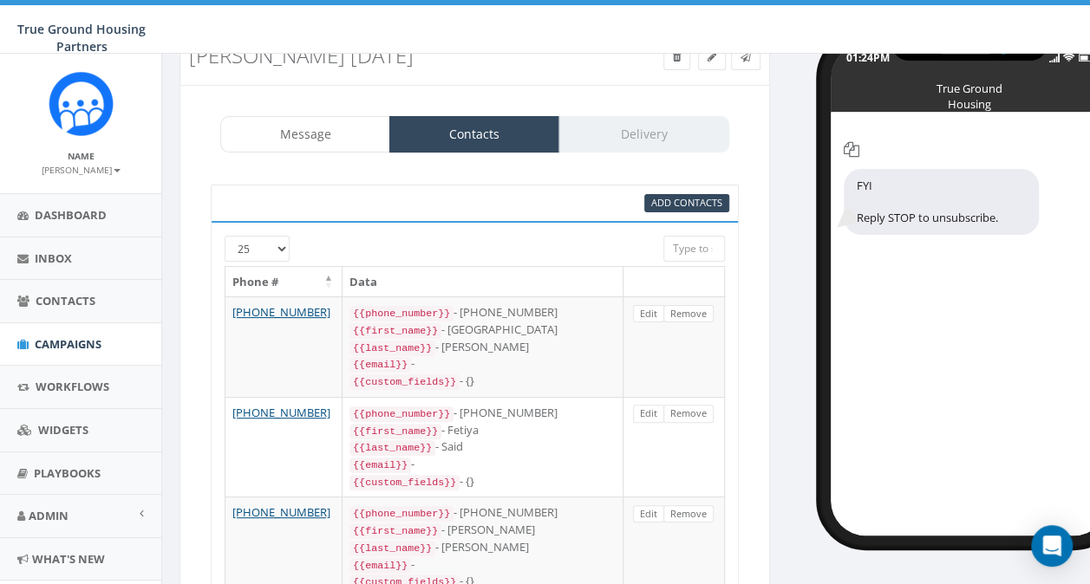
scroll to position [0, 0]
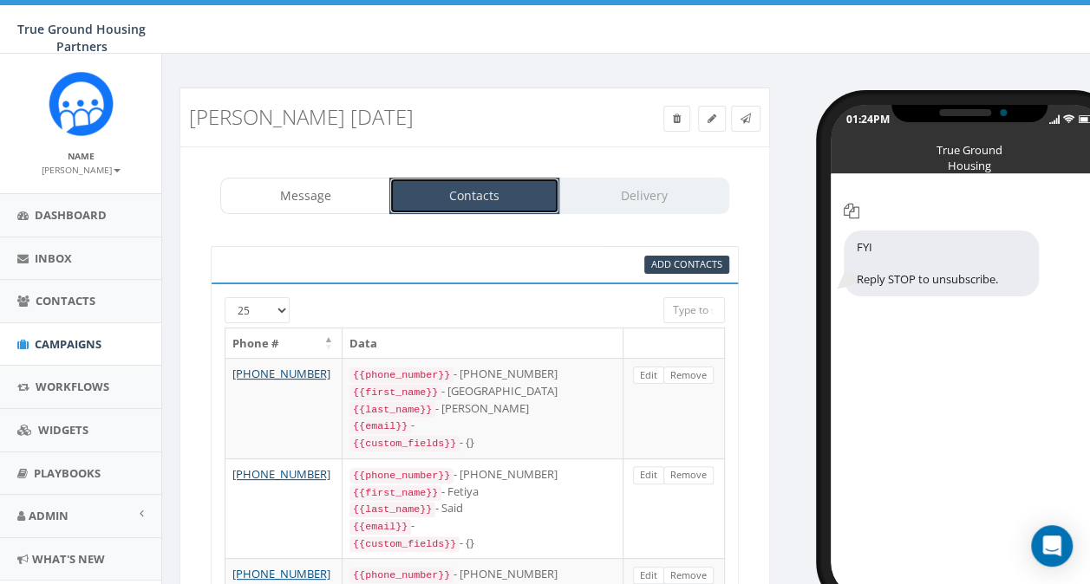
click at [421, 205] on link "Contacts" at bounding box center [474, 196] width 170 height 36
click at [446, 197] on link "Contacts" at bounding box center [474, 196] width 170 height 36
click at [674, 118] on icon at bounding box center [677, 119] width 8 height 10
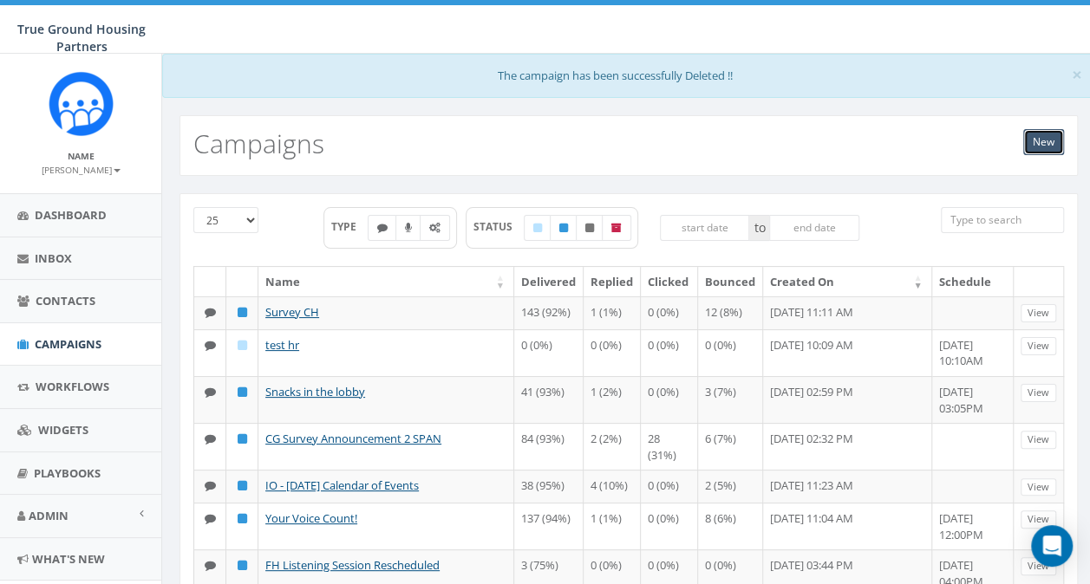
click at [1039, 139] on link "New" at bounding box center [1043, 142] width 41 height 26
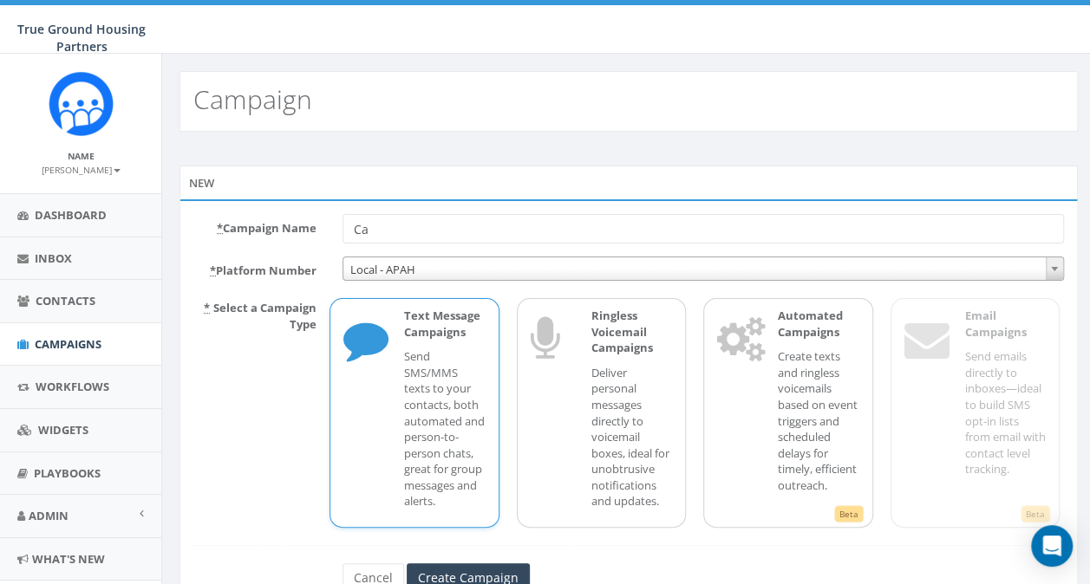
type input "C"
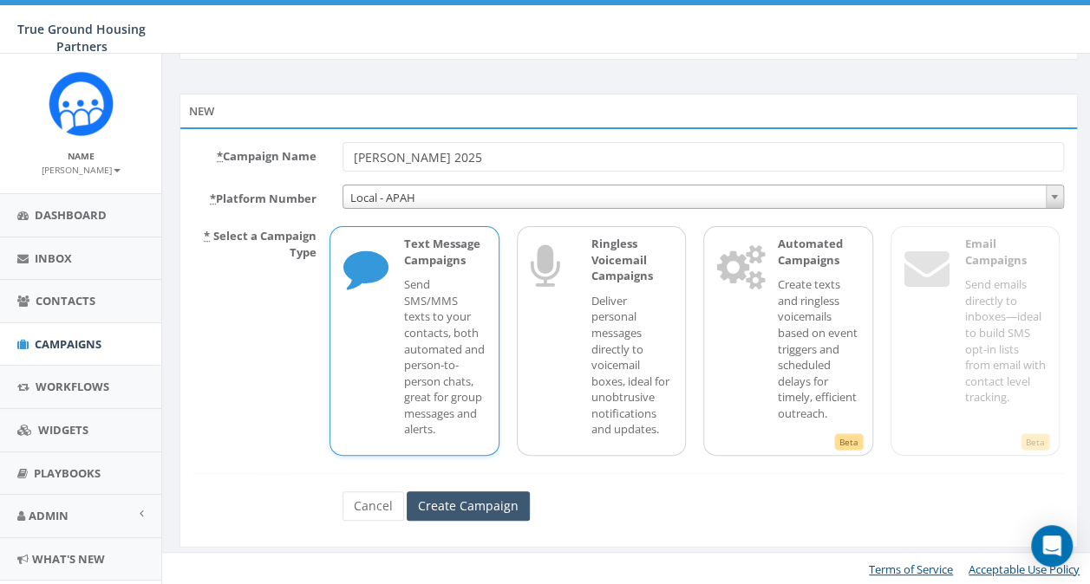
type input "[PERSON_NAME] 2025"
click at [438, 505] on input "Create Campaign" at bounding box center [468, 506] width 123 height 29
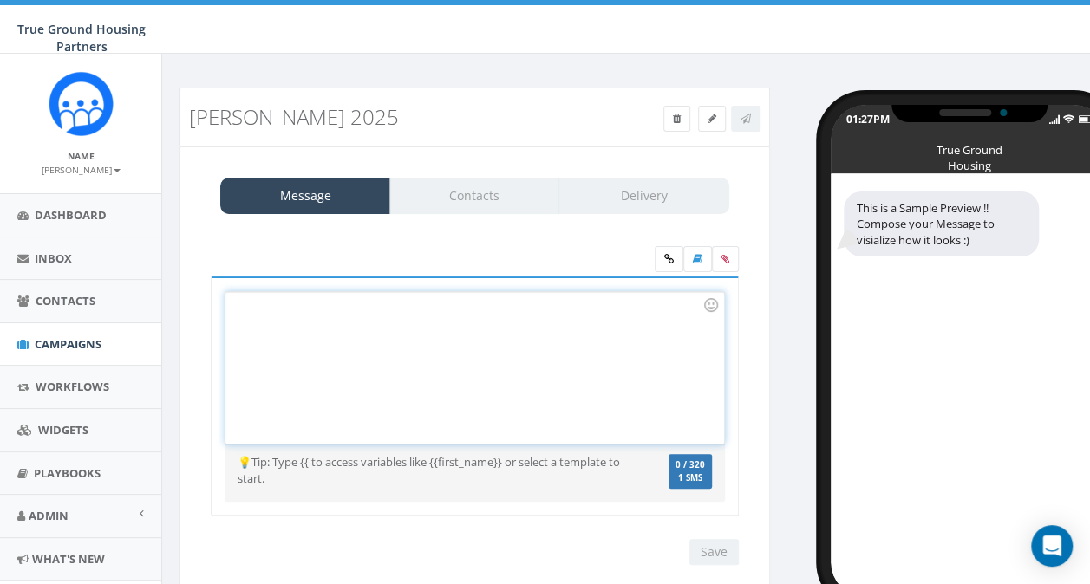
click at [264, 340] on div at bounding box center [474, 368] width 498 height 152
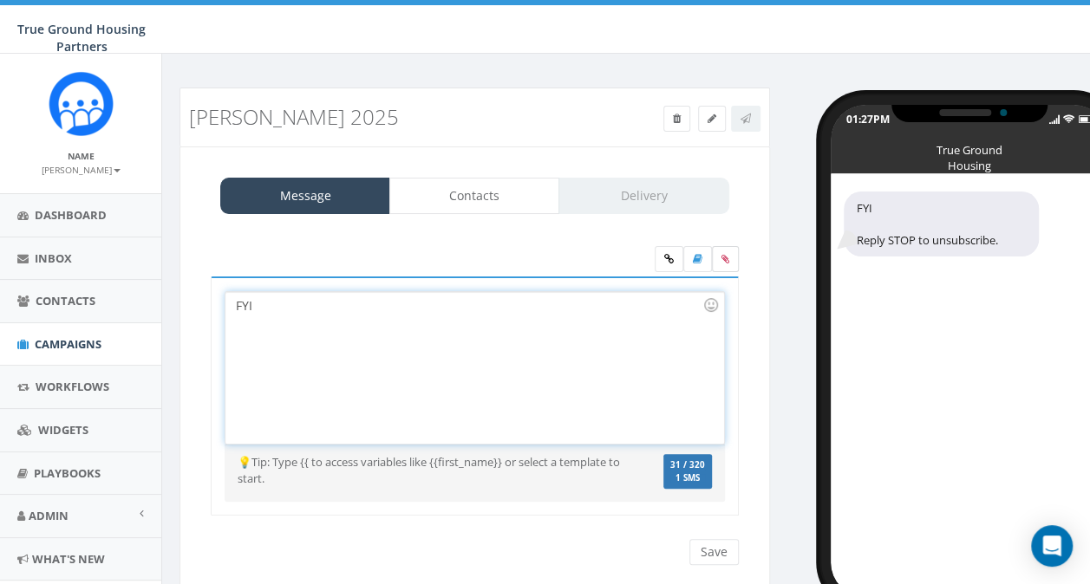
click at [735, 259] on label at bounding box center [725, 259] width 27 height 26
click at [0, 0] on input "file" at bounding box center [0, 0] width 0 height 0
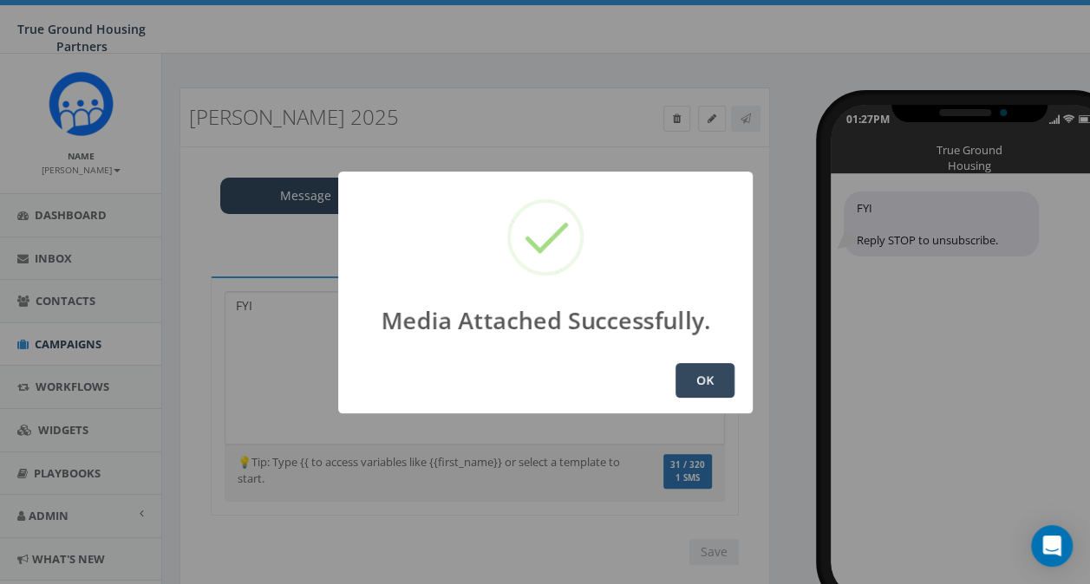
click at [700, 390] on button "OK" at bounding box center [704, 380] width 59 height 35
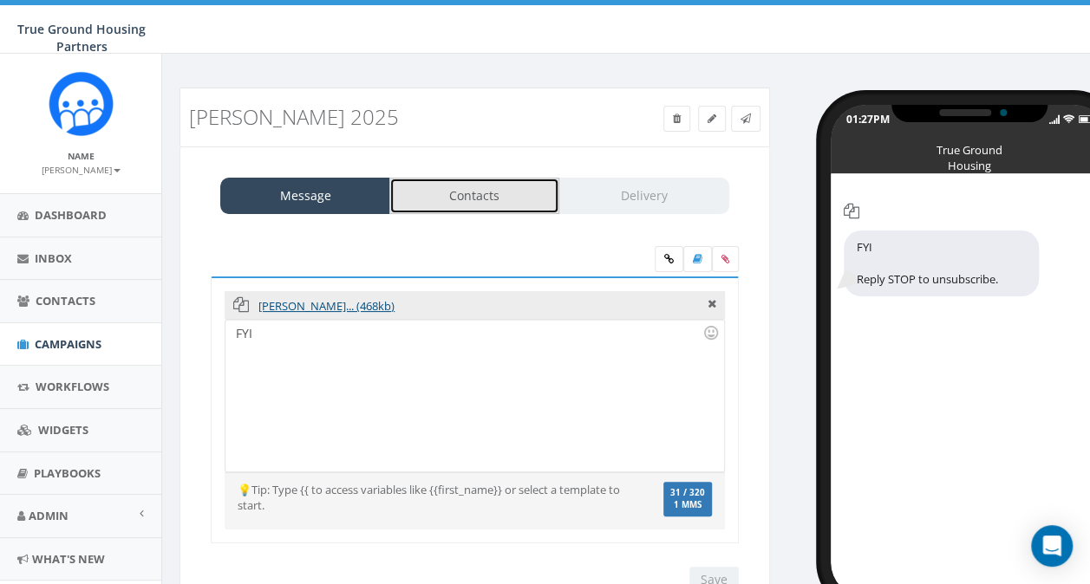
click at [480, 208] on link "Contacts" at bounding box center [474, 196] width 170 height 36
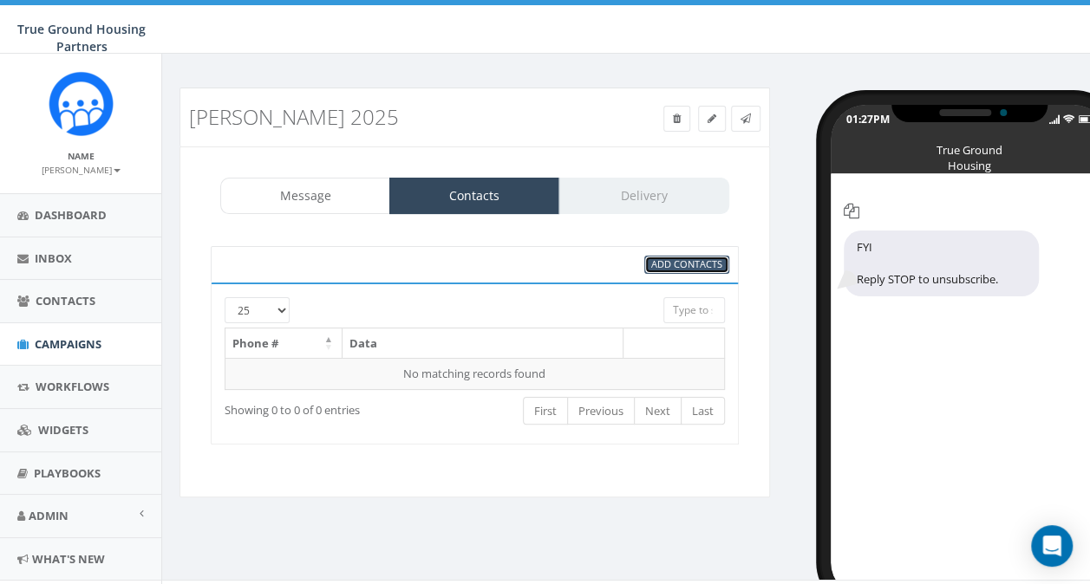
click at [683, 264] on span "Add Contacts" at bounding box center [686, 263] width 71 height 13
select select
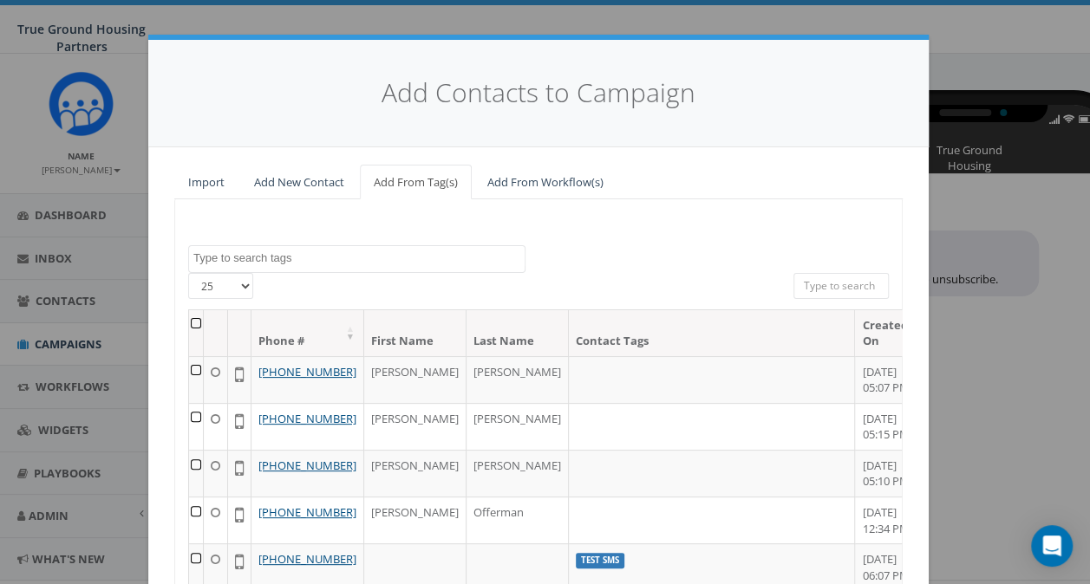
click at [272, 253] on textarea "Search" at bounding box center [358, 259] width 331 height 16
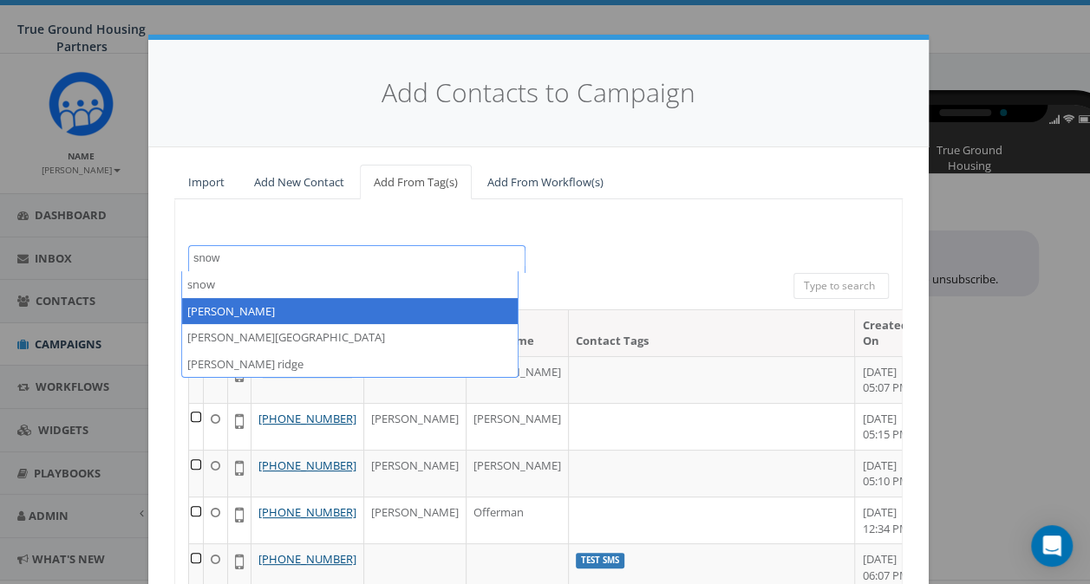
type textarea "snow"
select select "snowden"
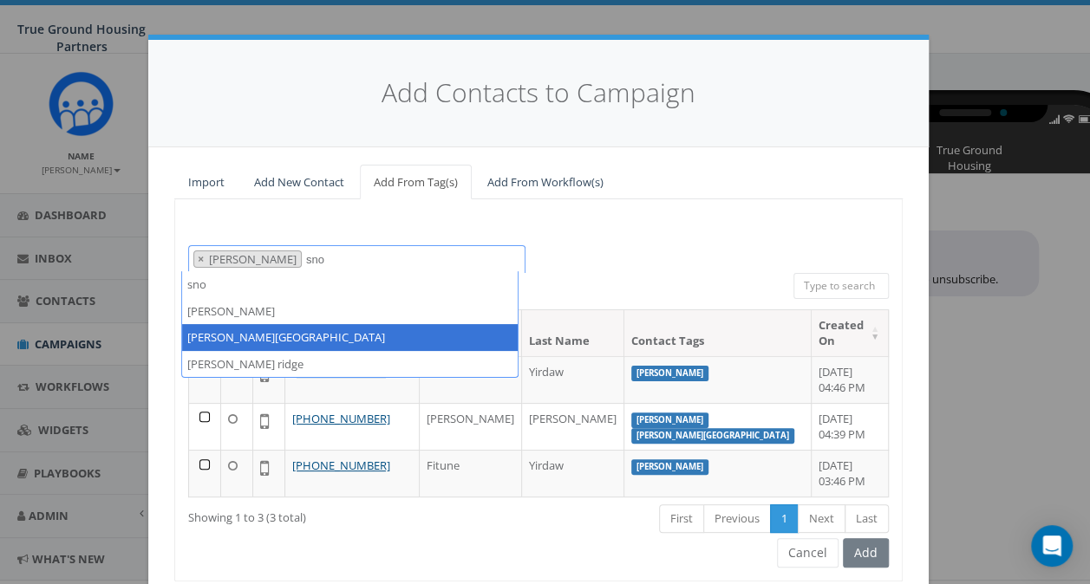
type textarea "sno"
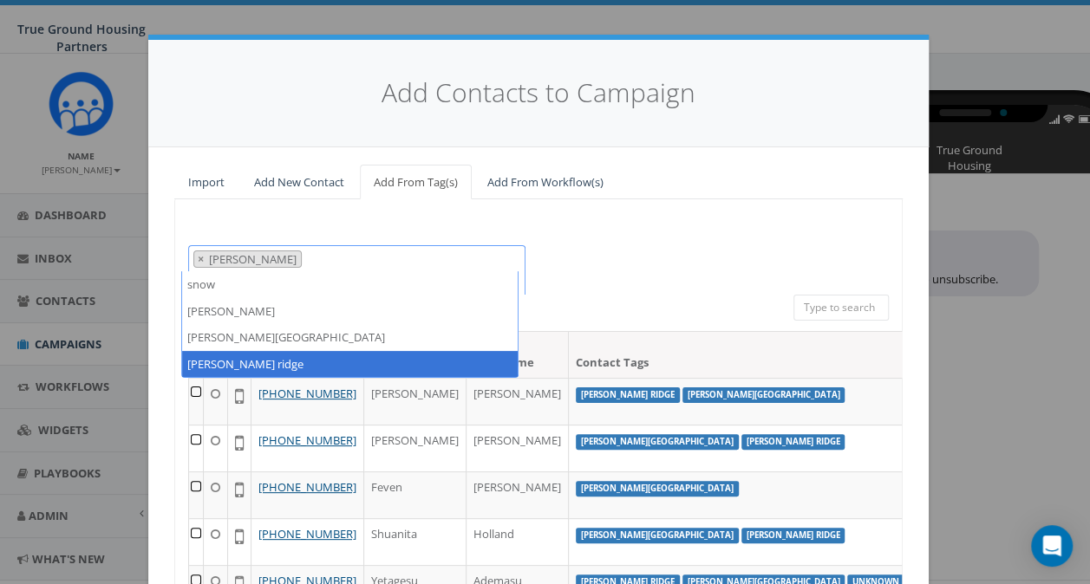
type textarea "snow"
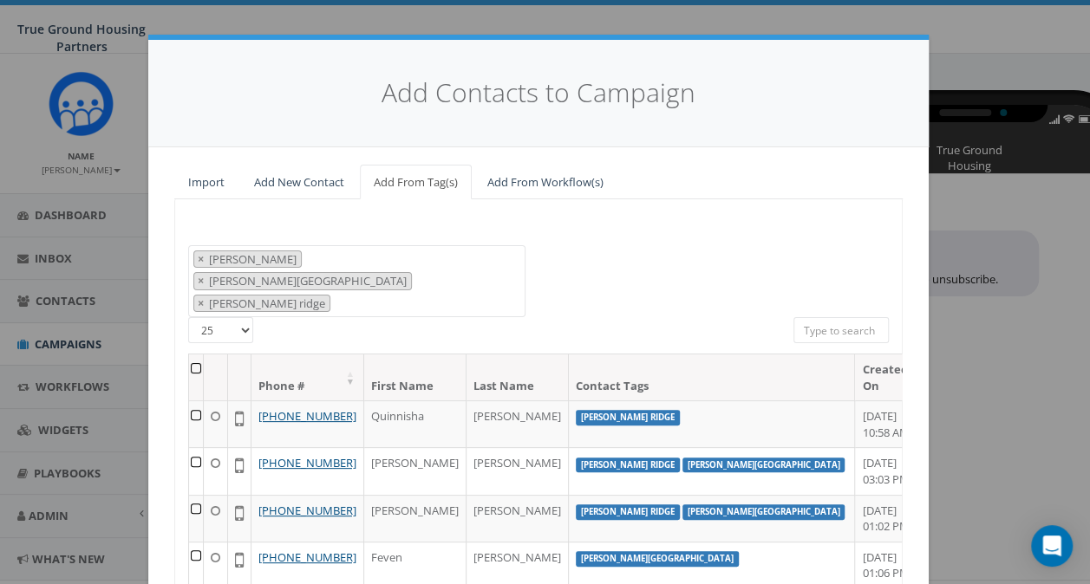
click at [235, 317] on select "25 50 100" at bounding box center [220, 330] width 65 height 26
select select "100"
click at [188, 317] on select "25 50 100" at bounding box center [220, 330] width 65 height 26
click at [191, 355] on th at bounding box center [196, 378] width 15 height 46
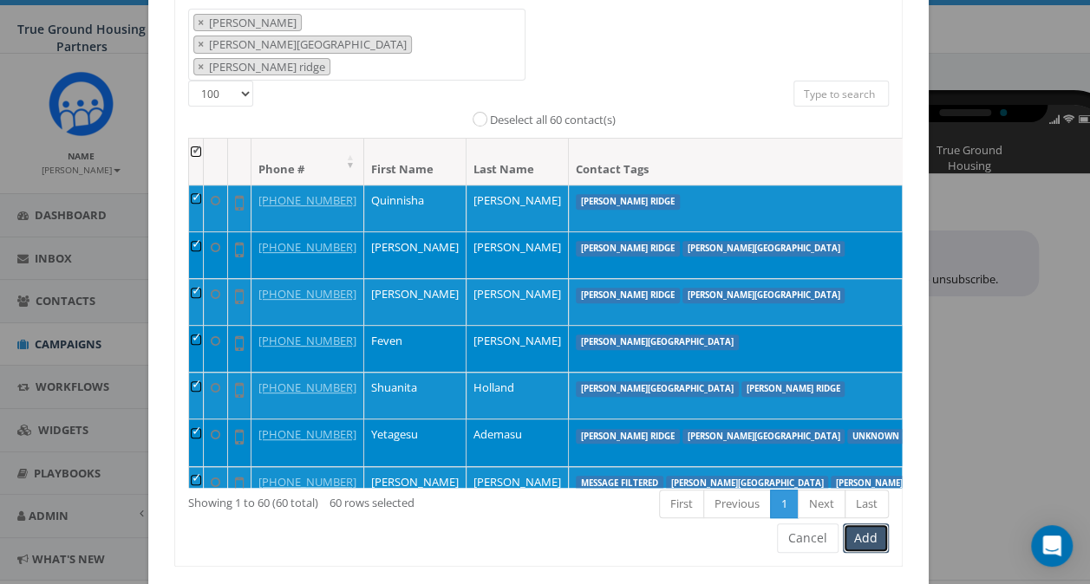
click at [870, 524] on button "Add" at bounding box center [866, 538] width 46 height 29
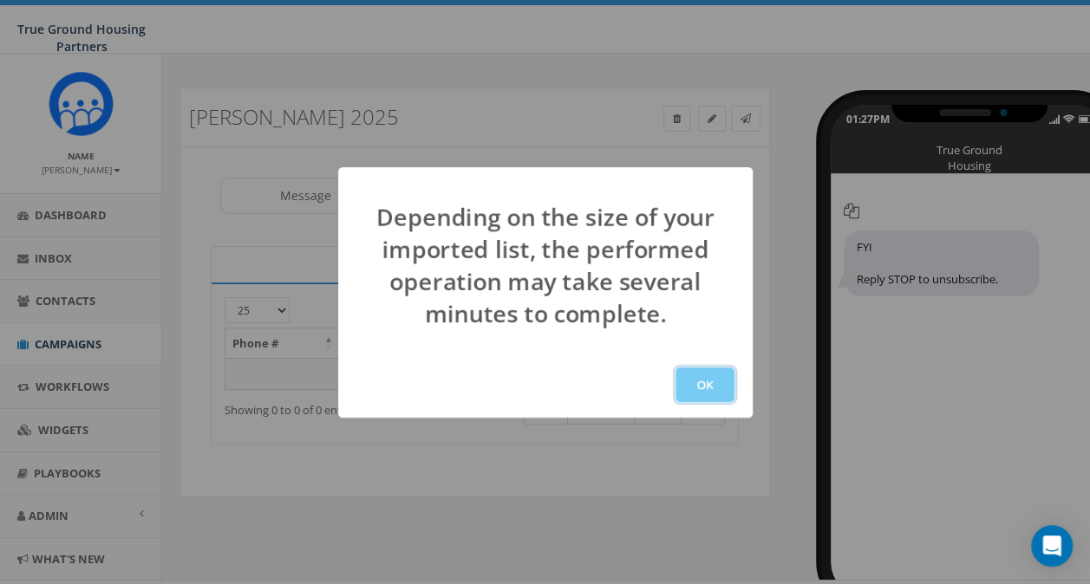
click at [702, 380] on button "OK" at bounding box center [704, 385] width 59 height 35
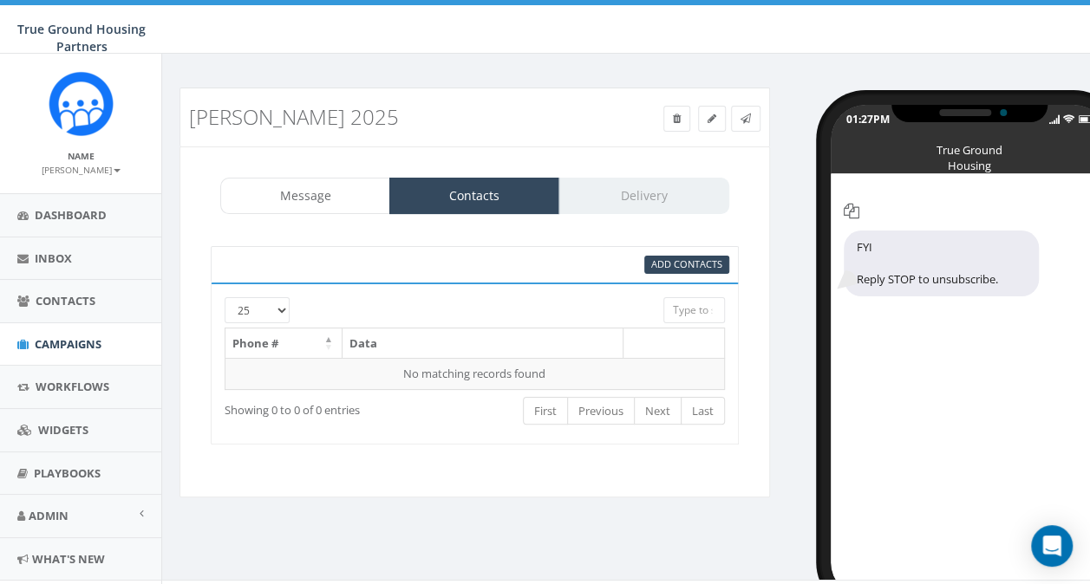
scroll to position [29, 0]
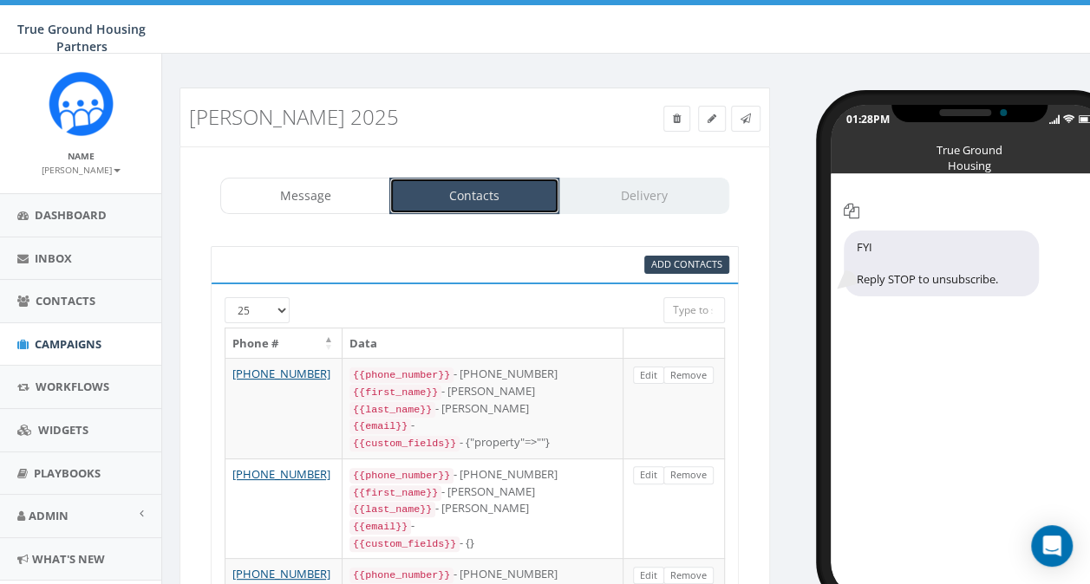
click at [455, 192] on link "Contacts" at bounding box center [474, 196] width 170 height 36
click at [692, 257] on span "Add Contacts" at bounding box center [686, 263] width 71 height 13
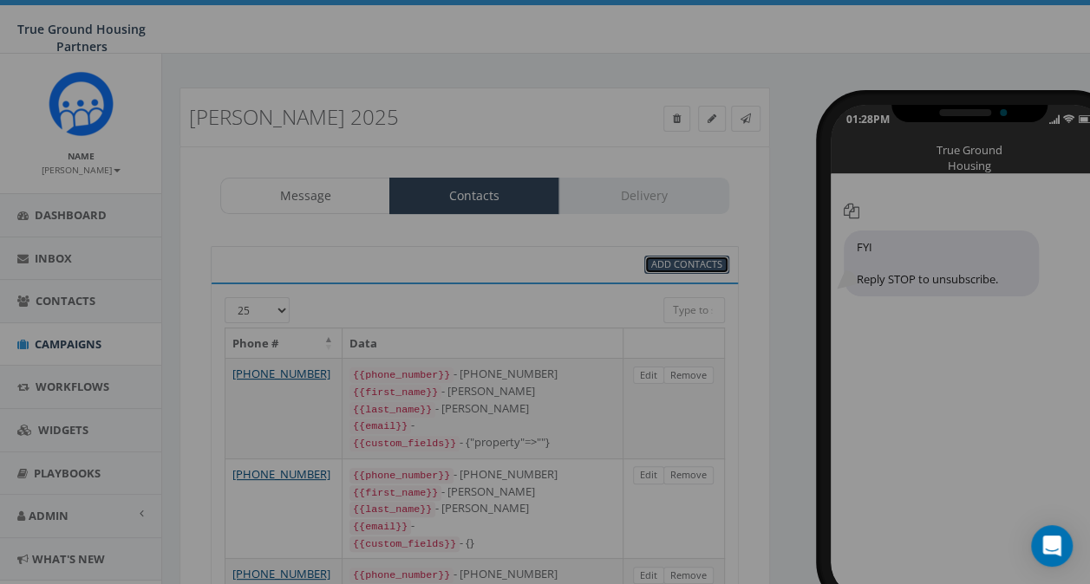
select select
select select "100"
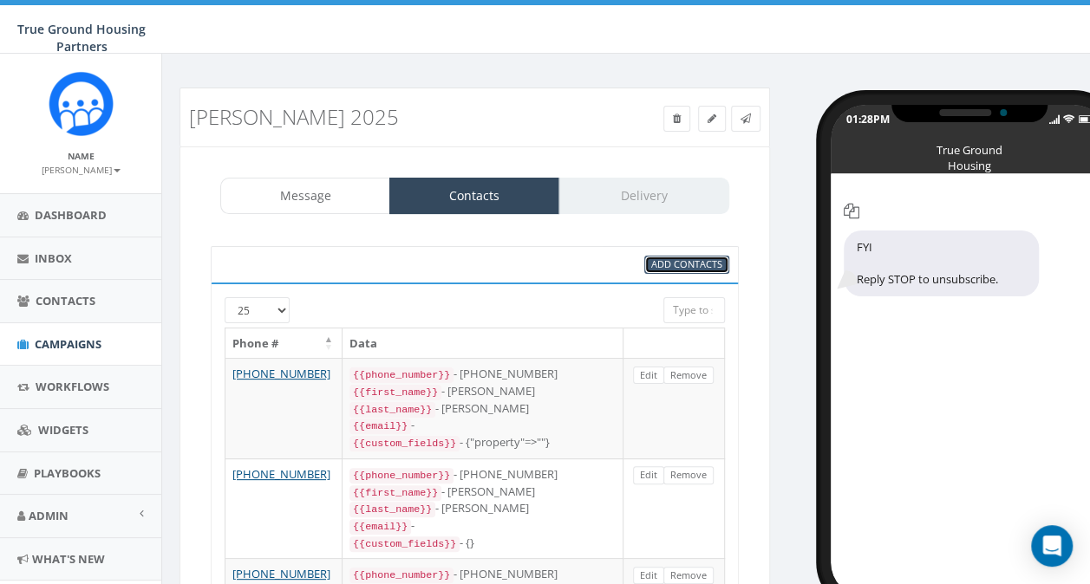
click at [692, 257] on span "Add Contacts" at bounding box center [686, 263] width 71 height 13
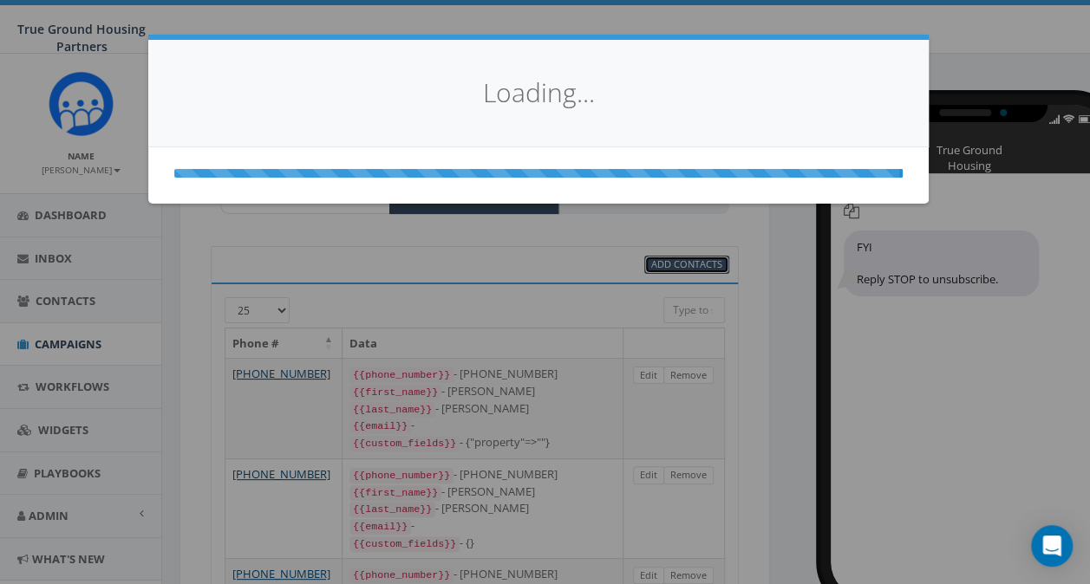
select select
select select "100"
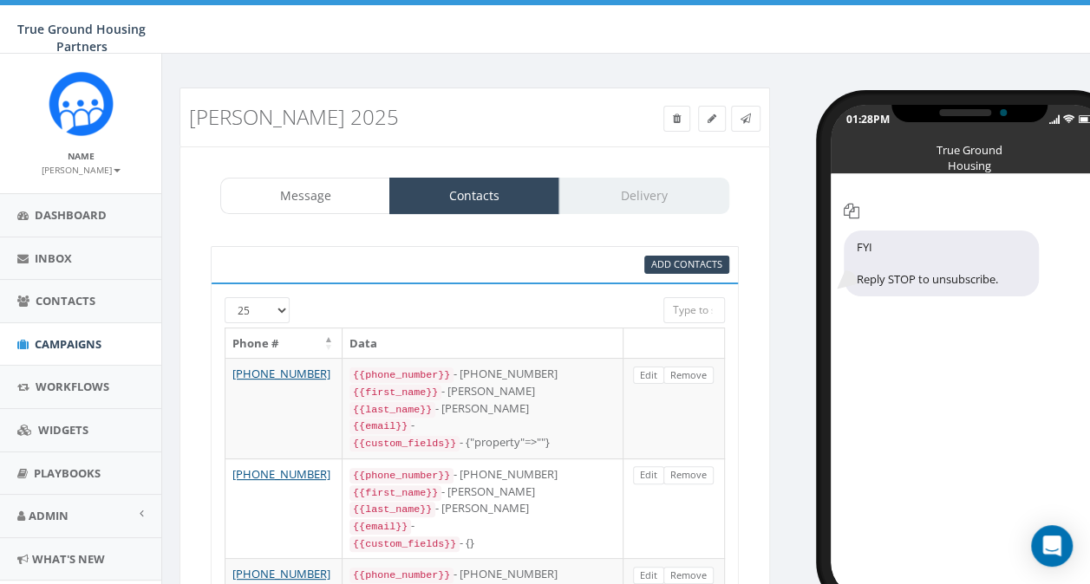
click at [586, 178] on div "Message Contacts Delivery" at bounding box center [474, 196] width 509 height 36
click at [513, 196] on link "Contacts" at bounding box center [474, 196] width 170 height 36
click at [667, 190] on div "Message Contacts Delivery" at bounding box center [474, 196] width 509 height 36
click at [659, 208] on div "Message Contacts Delivery" at bounding box center [474, 196] width 509 height 36
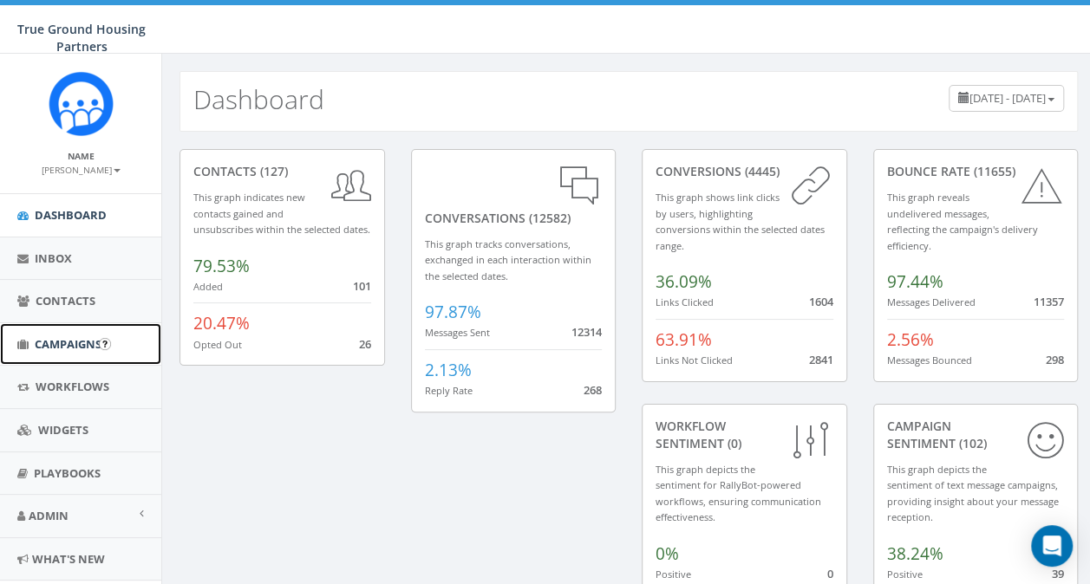
click at [56, 349] on span "Campaigns" at bounding box center [68, 344] width 67 height 16
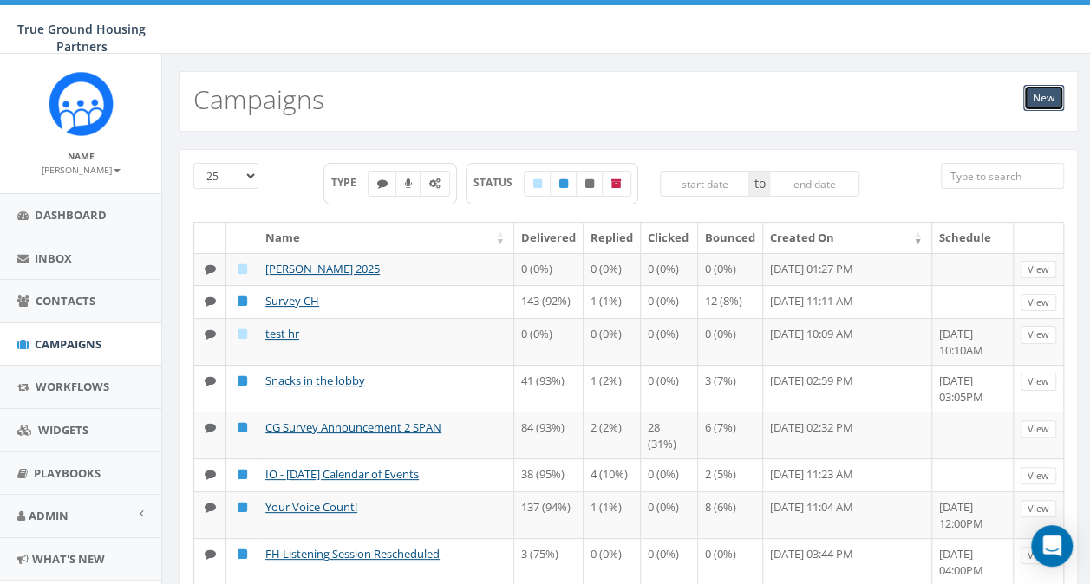
click at [1061, 102] on link "New" at bounding box center [1043, 98] width 41 height 26
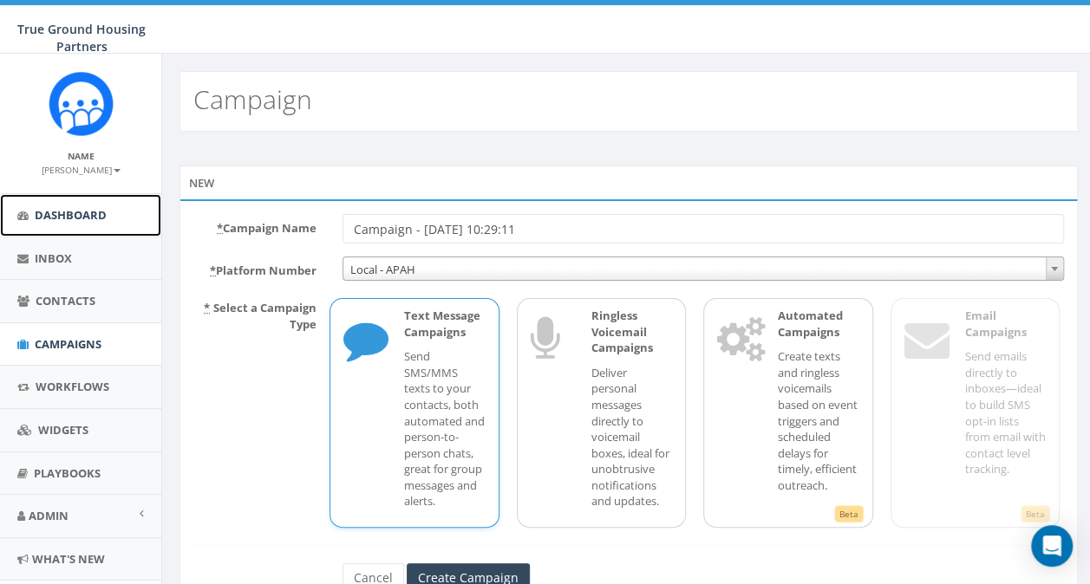
click at [52, 213] on span "Dashboard" at bounding box center [71, 215] width 72 height 16
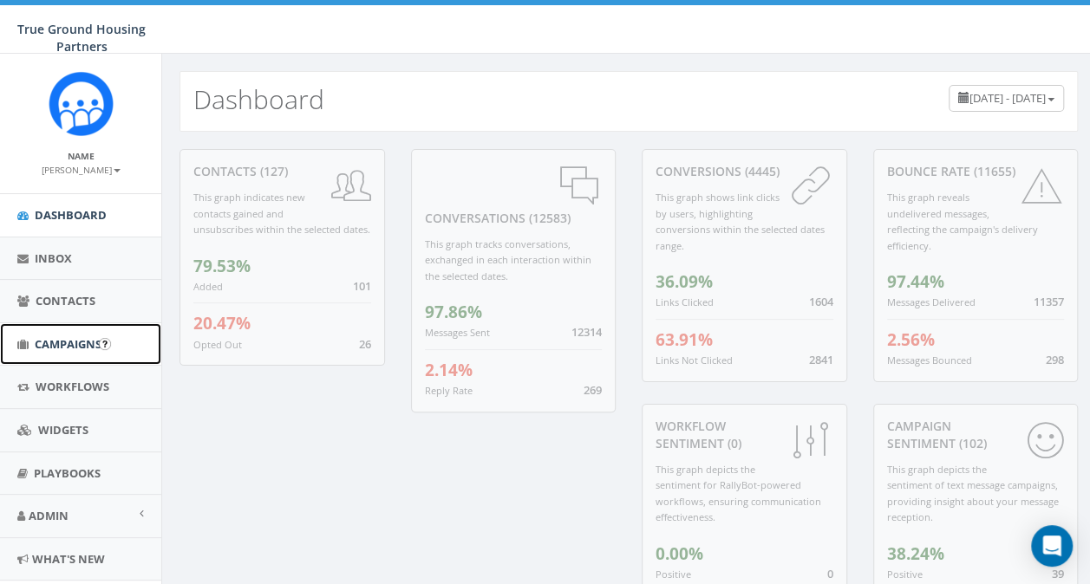
click at [72, 342] on span "Campaigns" at bounding box center [68, 344] width 67 height 16
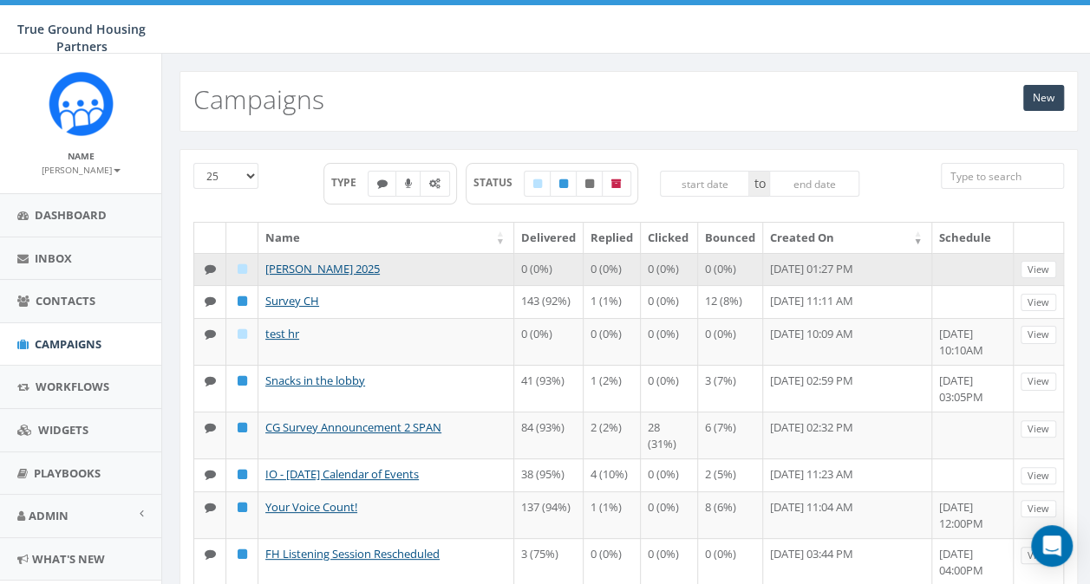
click at [309, 274] on td "[PERSON_NAME] 2025" at bounding box center [386, 269] width 256 height 33
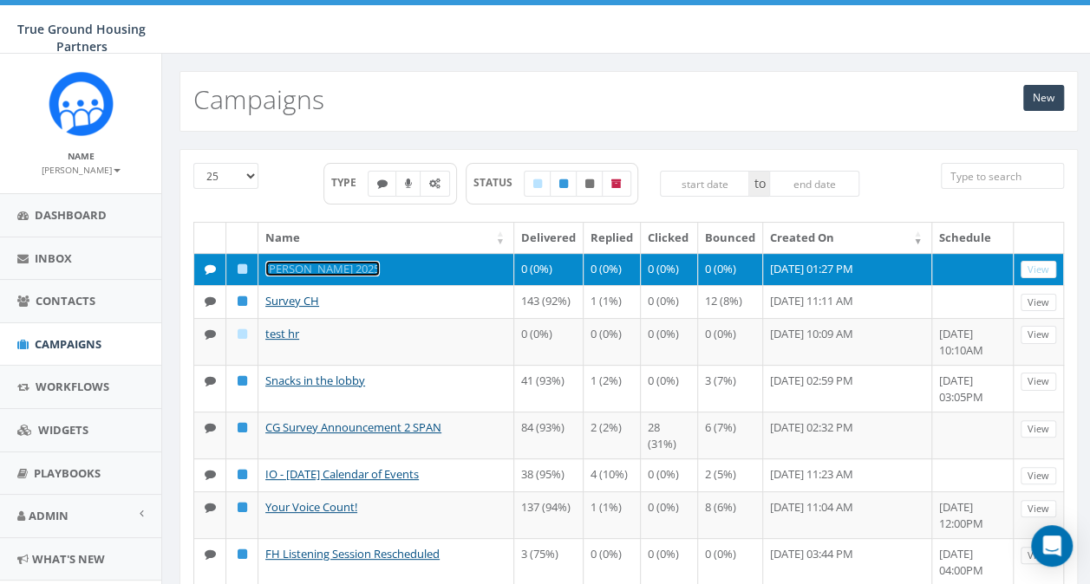
click at [309, 267] on link "[PERSON_NAME] 2025" at bounding box center [322, 269] width 114 height 16
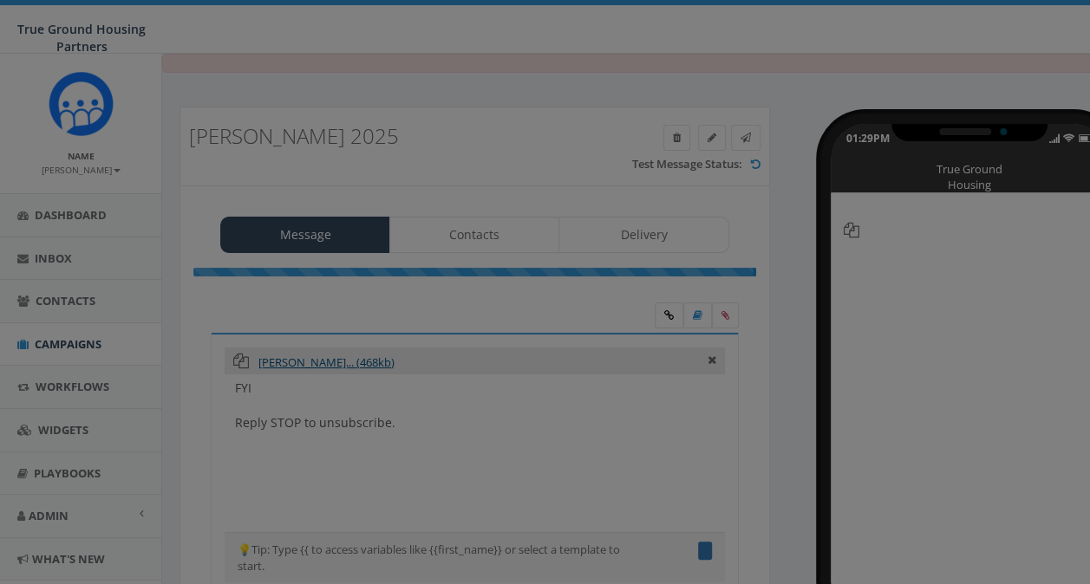
type textarea "FYI"
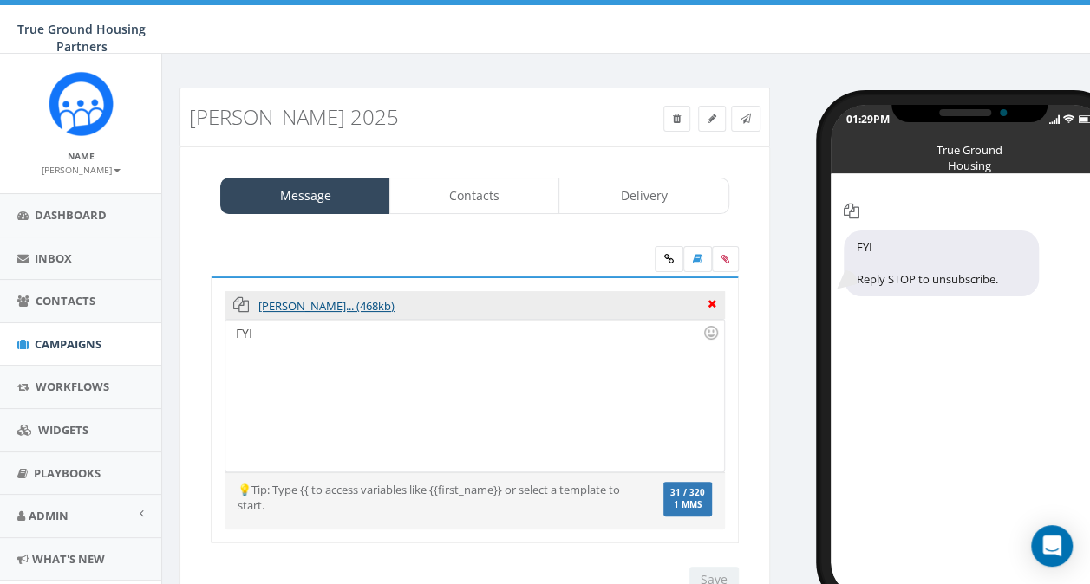
click at [714, 300] on icon at bounding box center [711, 302] width 9 height 16
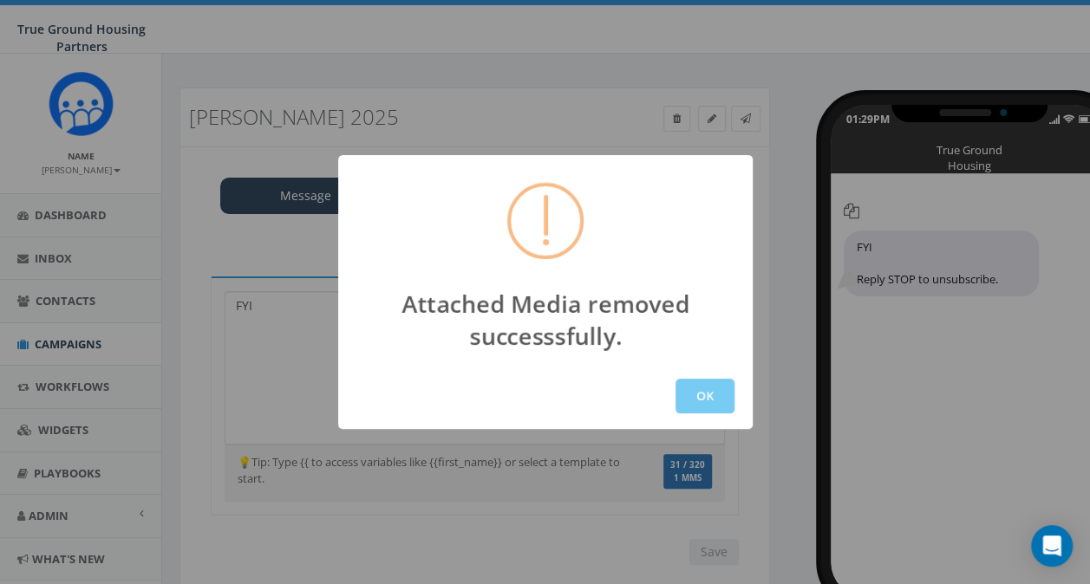
click at [702, 392] on button "OK" at bounding box center [704, 396] width 59 height 35
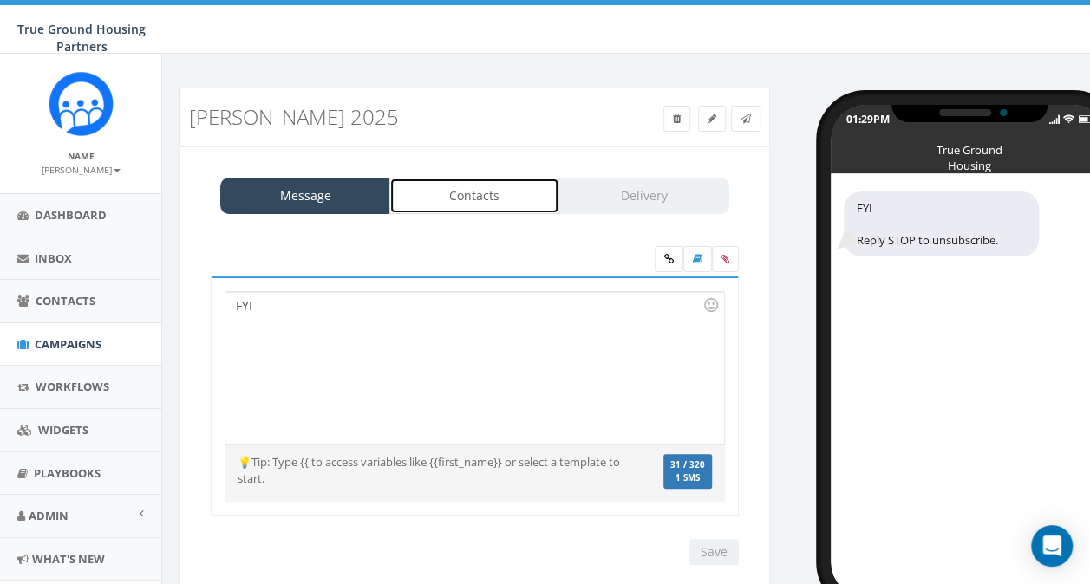
click at [476, 189] on link "Contacts" at bounding box center [474, 196] width 170 height 36
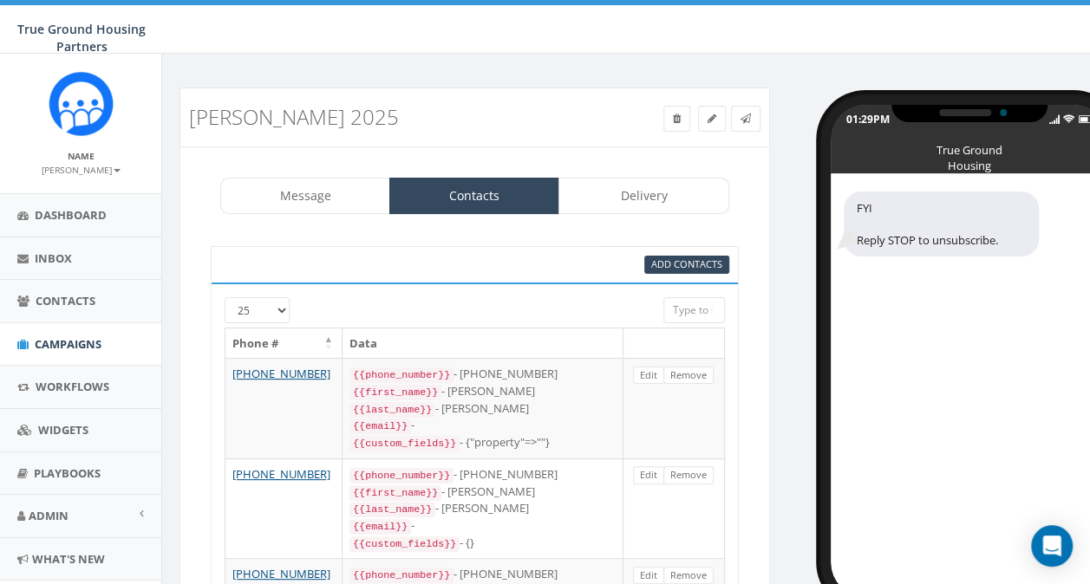
click at [277, 312] on select "25 50 100" at bounding box center [257, 310] width 65 height 26
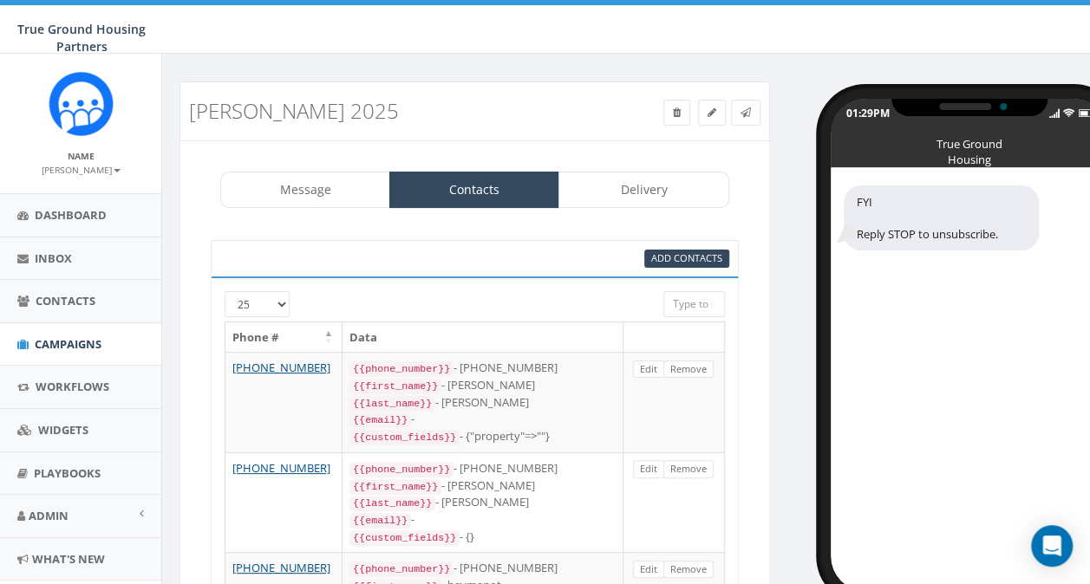
scroll to position [3, 0]
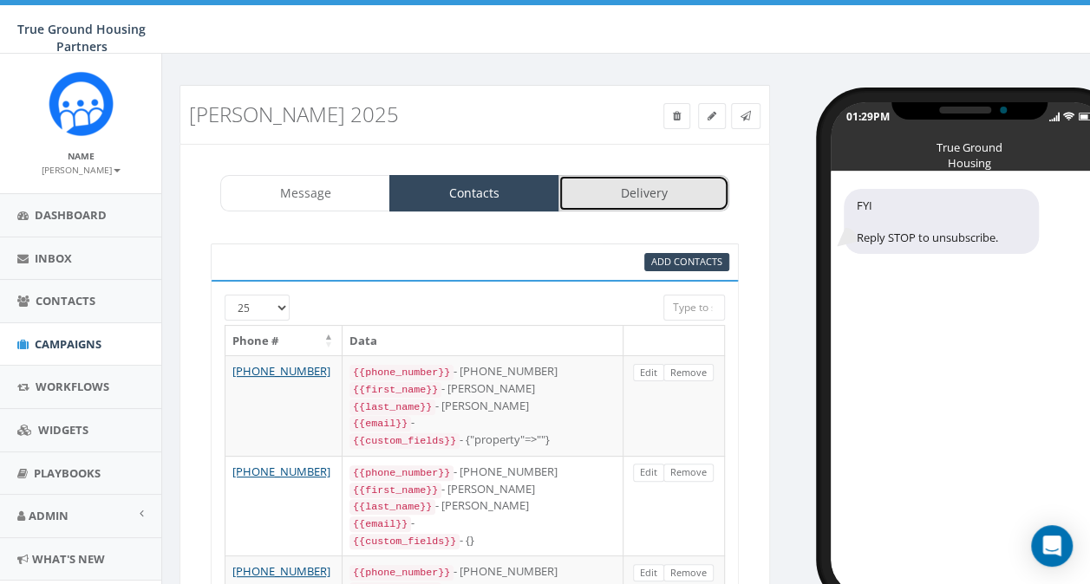
click at [657, 182] on link "Delivery" at bounding box center [643, 193] width 170 height 36
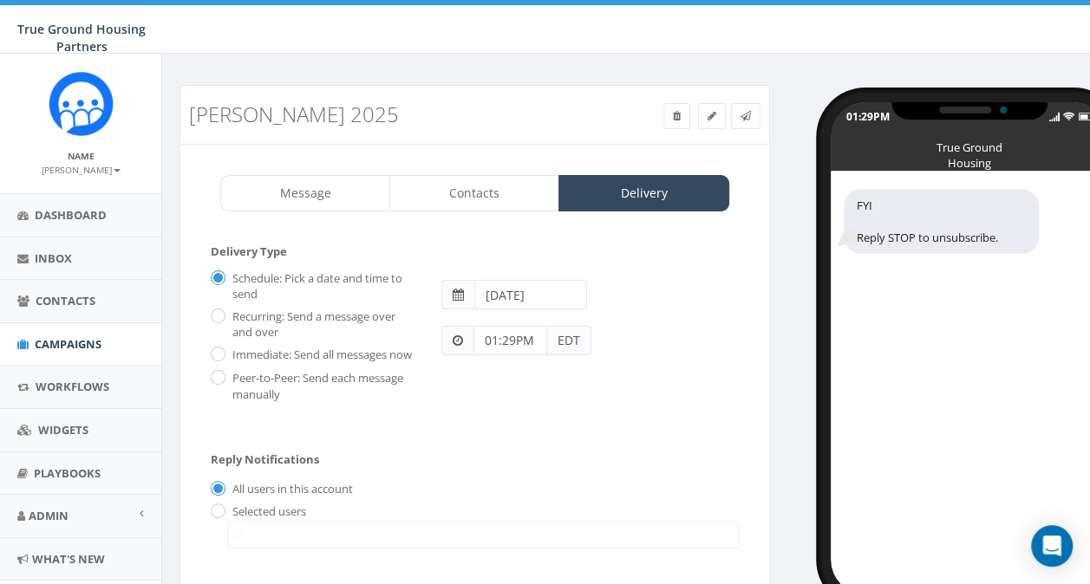
click at [225, 353] on div "Immediate: Send all messages now" at bounding box center [313, 353] width 205 height 24
click at [228, 353] on label "Immediate: Send all messages now" at bounding box center [320, 355] width 184 height 17
click at [222, 353] on input "Immediate: Send all messages now" at bounding box center [216, 355] width 11 height 11
radio input "true"
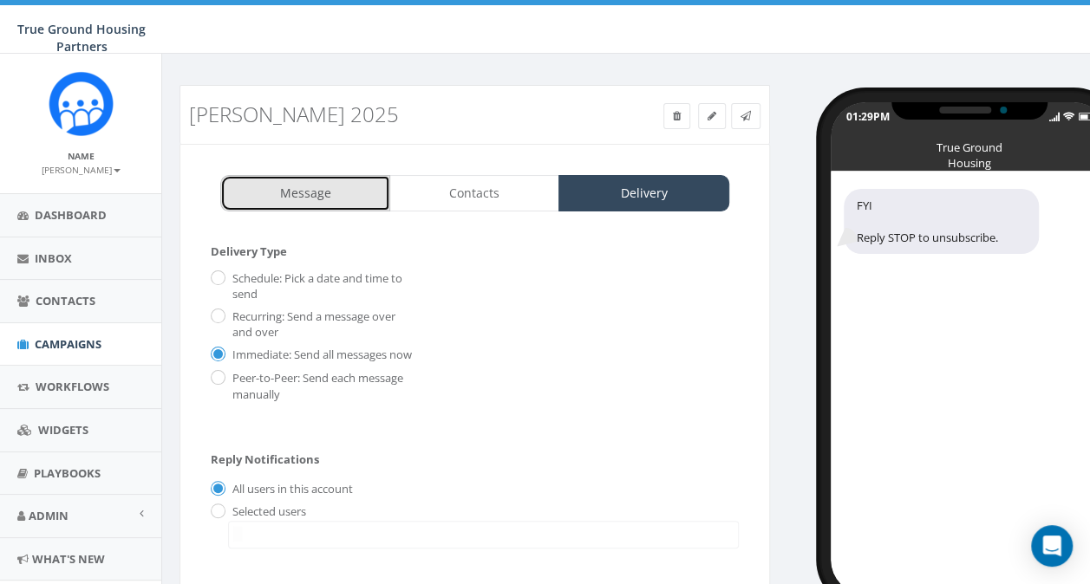
click at [317, 194] on link "Message" at bounding box center [305, 193] width 170 height 36
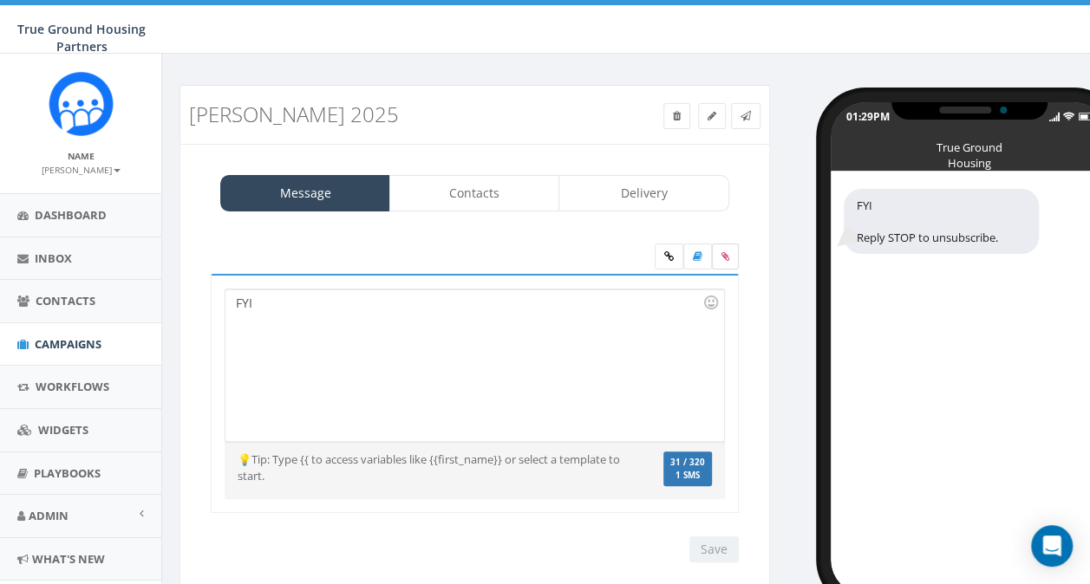
click at [727, 255] on icon at bounding box center [725, 256] width 8 height 10
click at [0, 0] on input "file" at bounding box center [0, 0] width 0 height 0
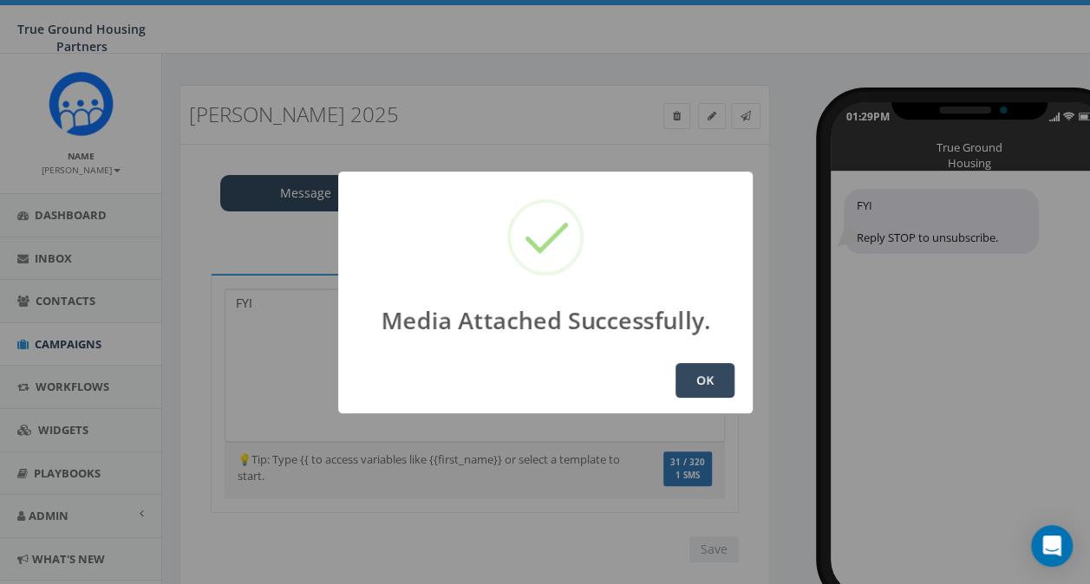
click at [716, 381] on button "OK" at bounding box center [704, 380] width 59 height 35
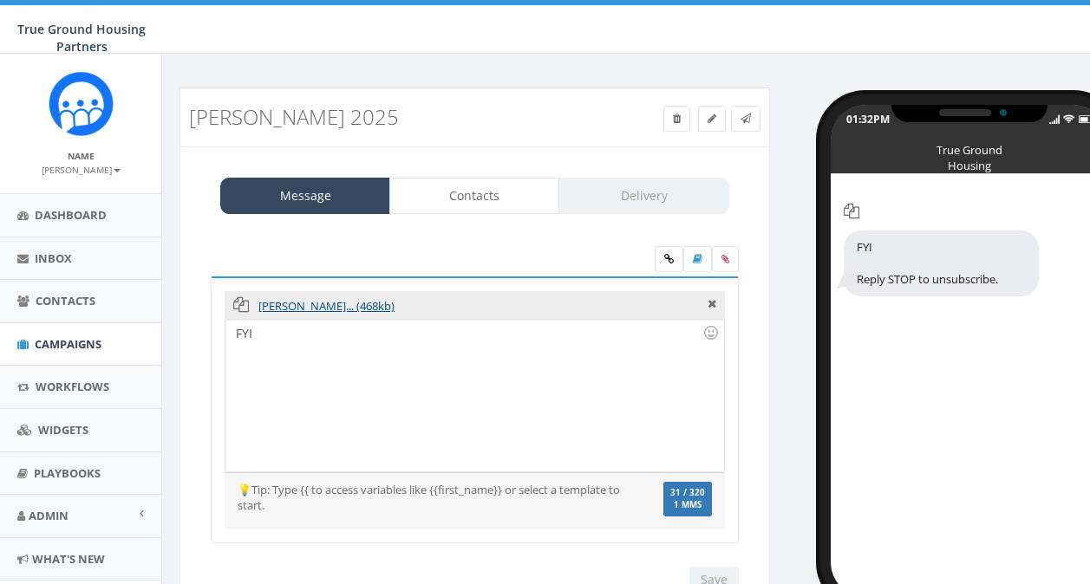
select select
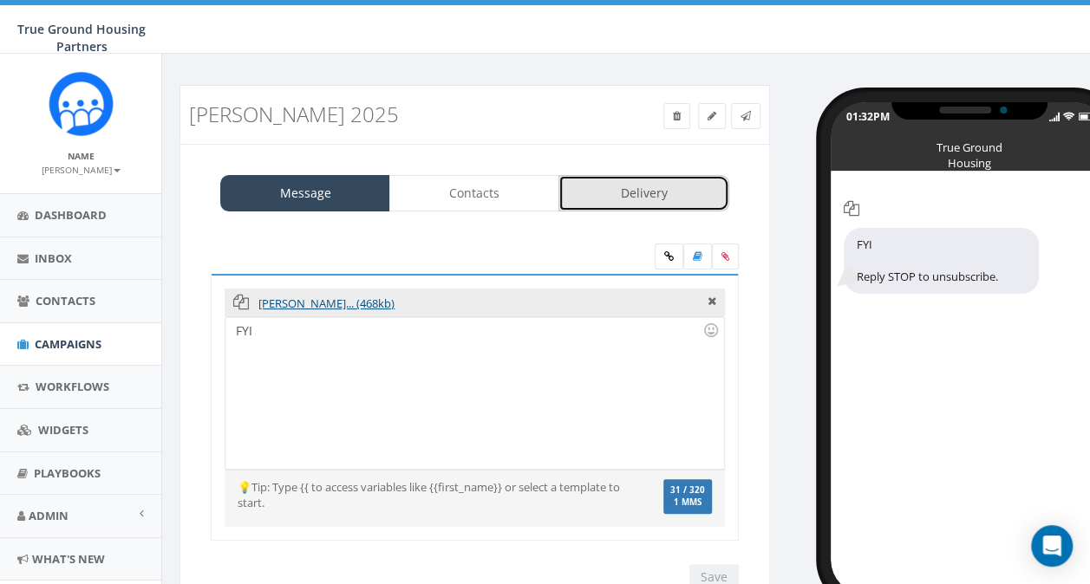
click at [628, 192] on link "Delivery" at bounding box center [643, 193] width 170 height 36
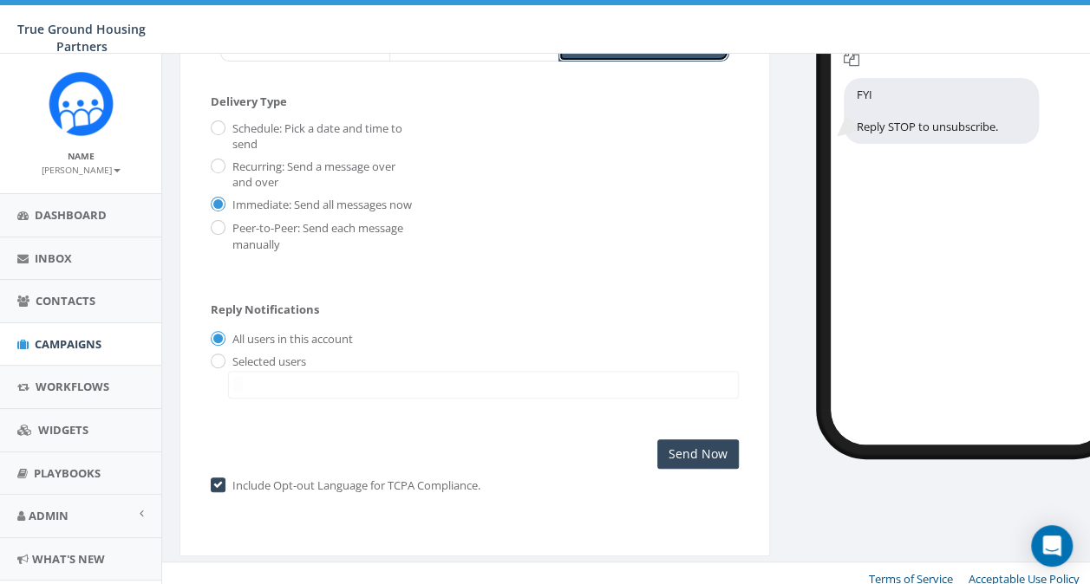
scroll to position [176, 0]
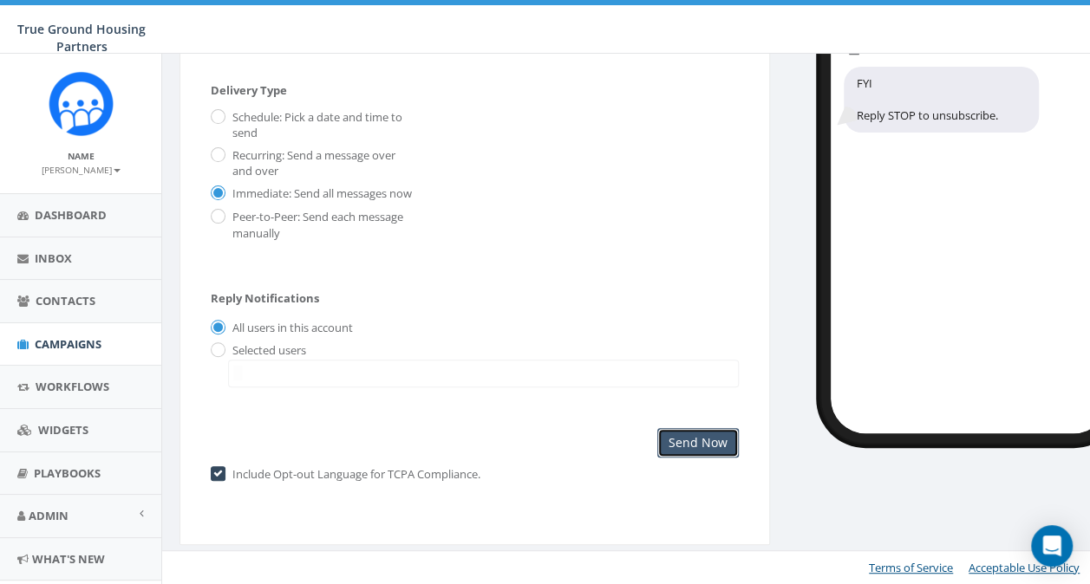
click at [673, 453] on input "Send Now" at bounding box center [697, 442] width 81 height 29
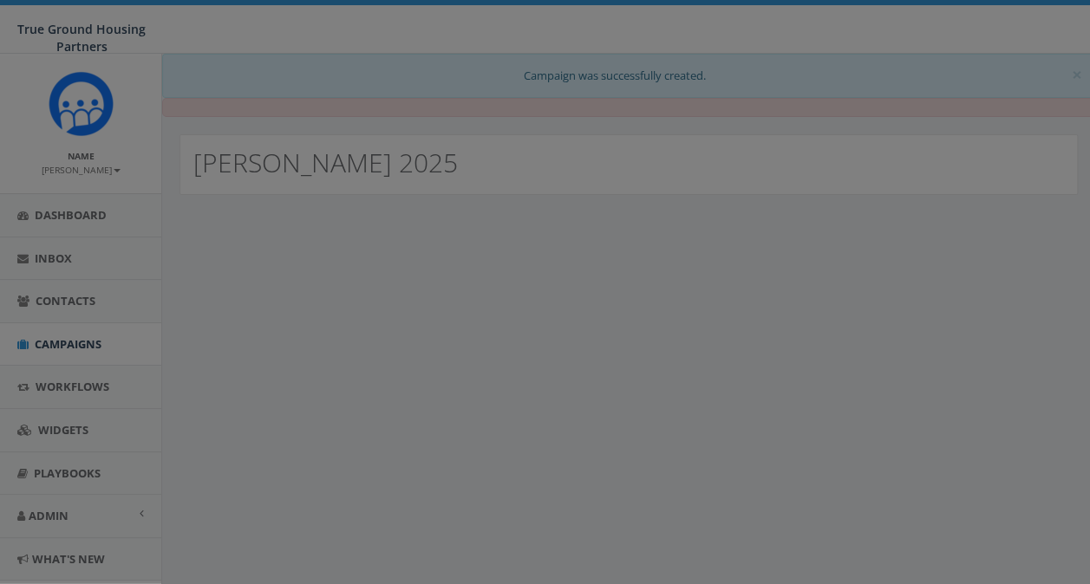
select select
